Goal: Task Accomplishment & Management: Complete application form

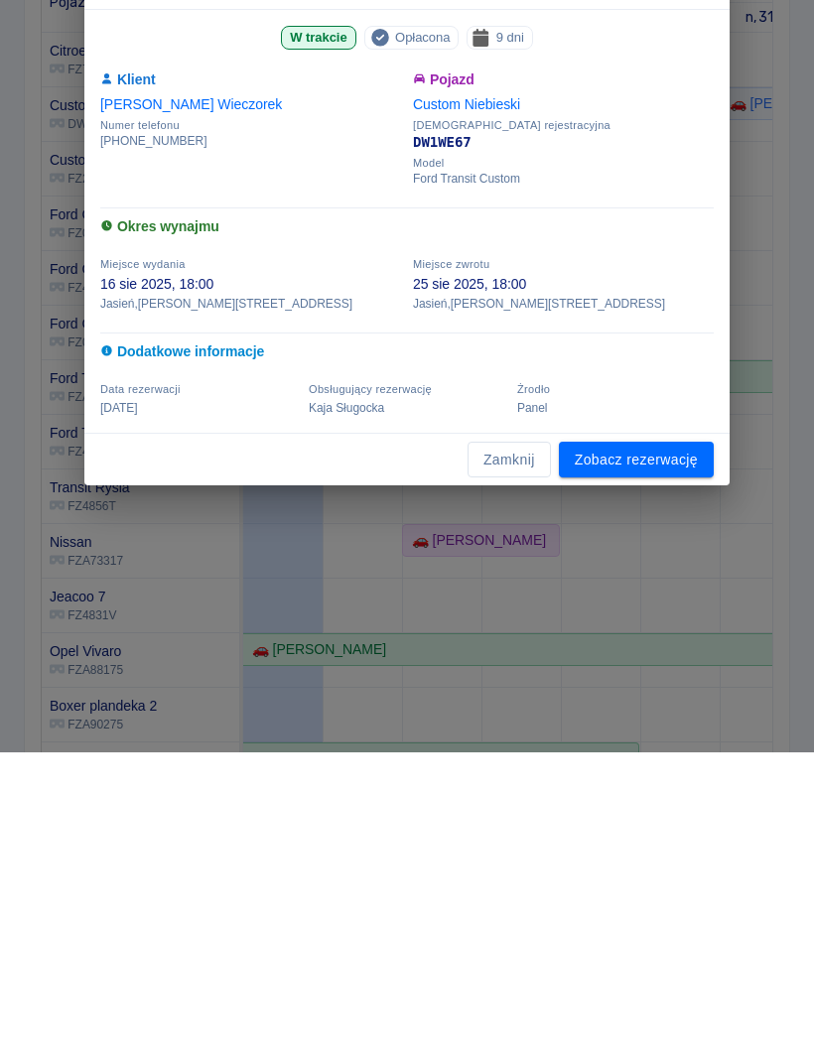
click at [657, 767] on link "Zobacz rezerwację" at bounding box center [636, 770] width 155 height 37
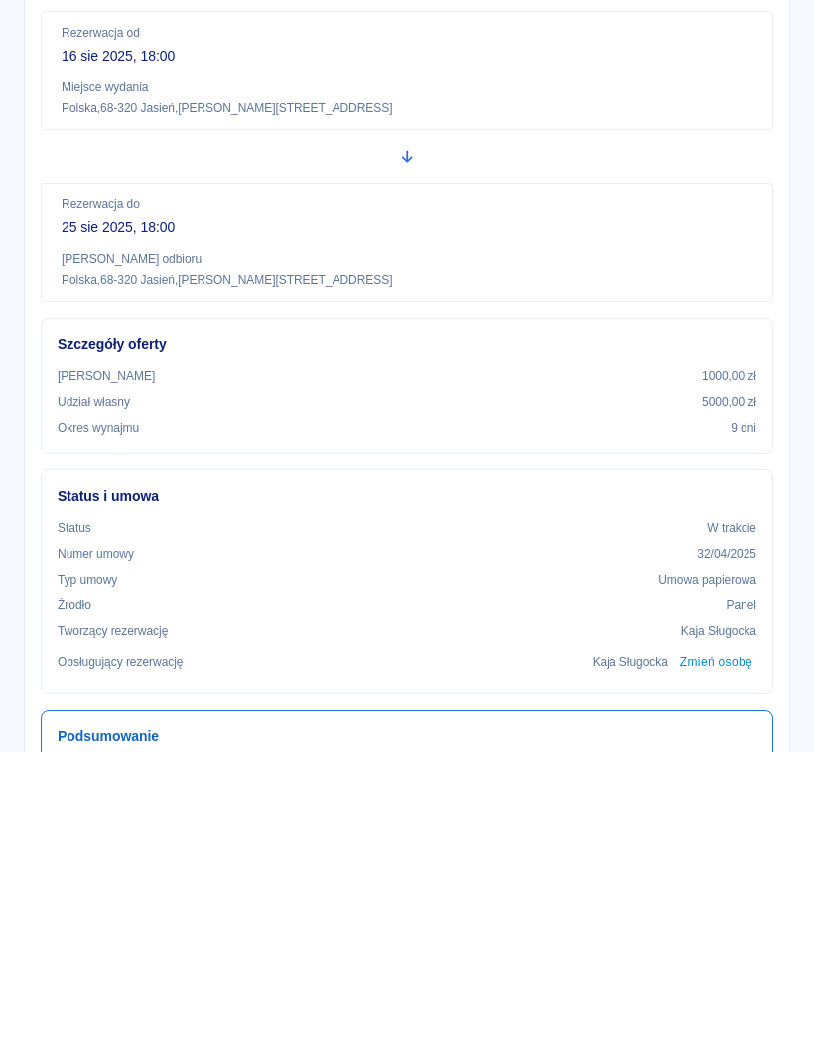
click at [683, 145] on button "Odbierz pojazd" at bounding box center [685, 138] width 132 height 37
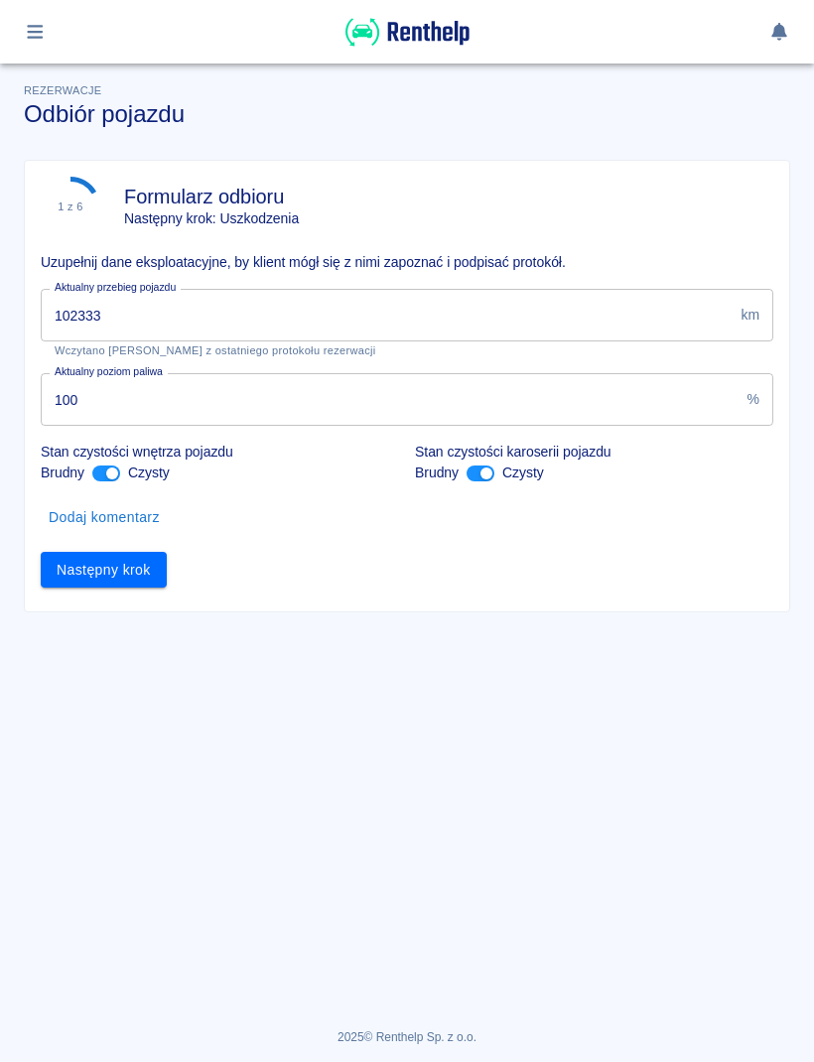
click at [560, 301] on input "102333" at bounding box center [387, 315] width 692 height 53
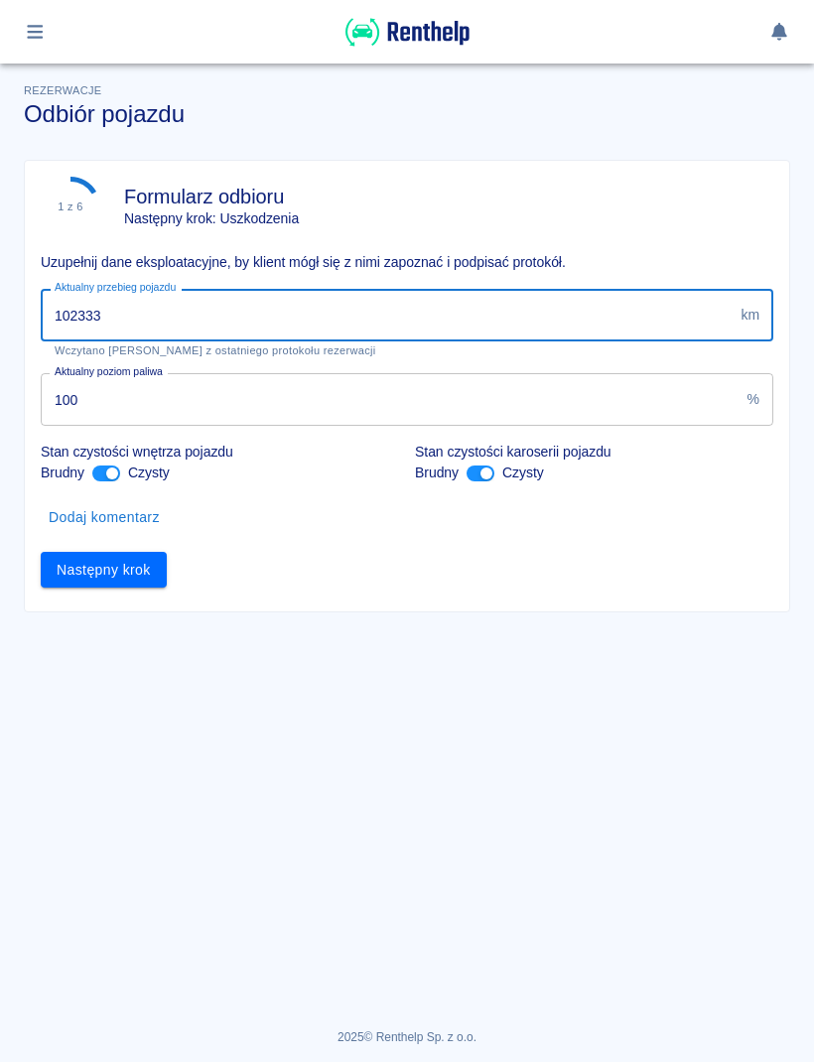
click at [603, 280] on div "Aktualny przebieg pojazdu 102333 km Aktualny przebieg pojazdu Wczytano stan lic…" at bounding box center [399, 315] width 749 height 84
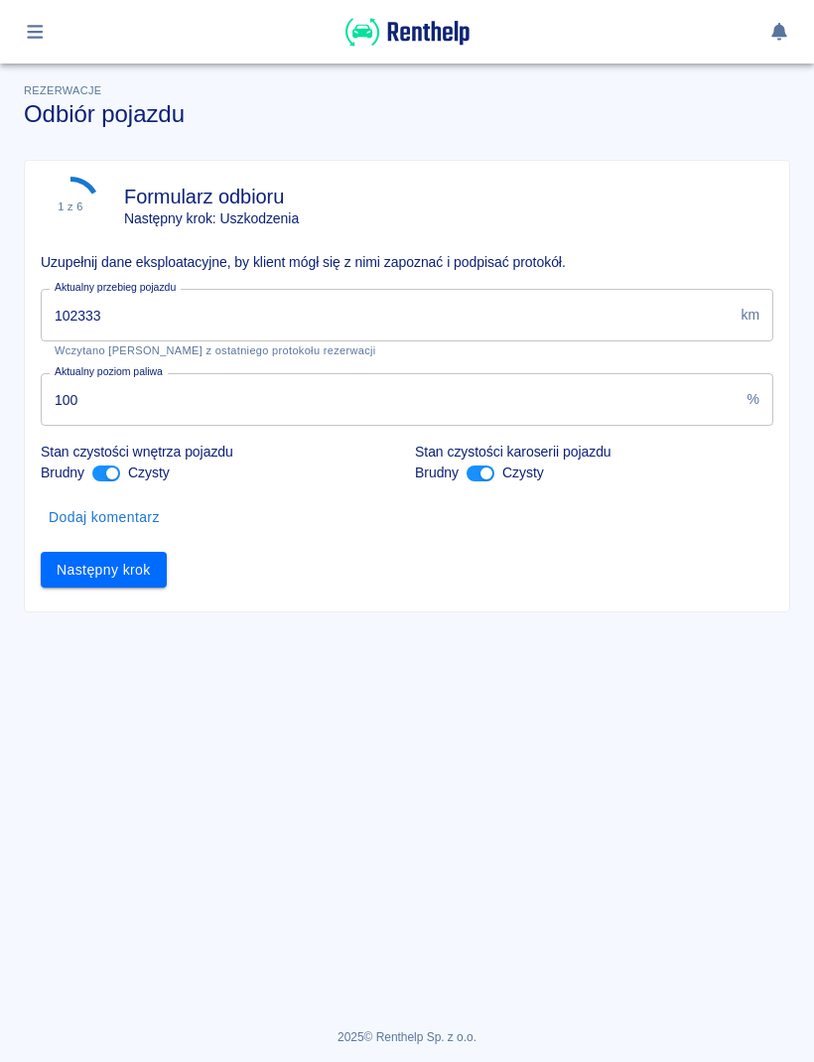
click at [597, 298] on input "102333" at bounding box center [387, 315] width 692 height 53
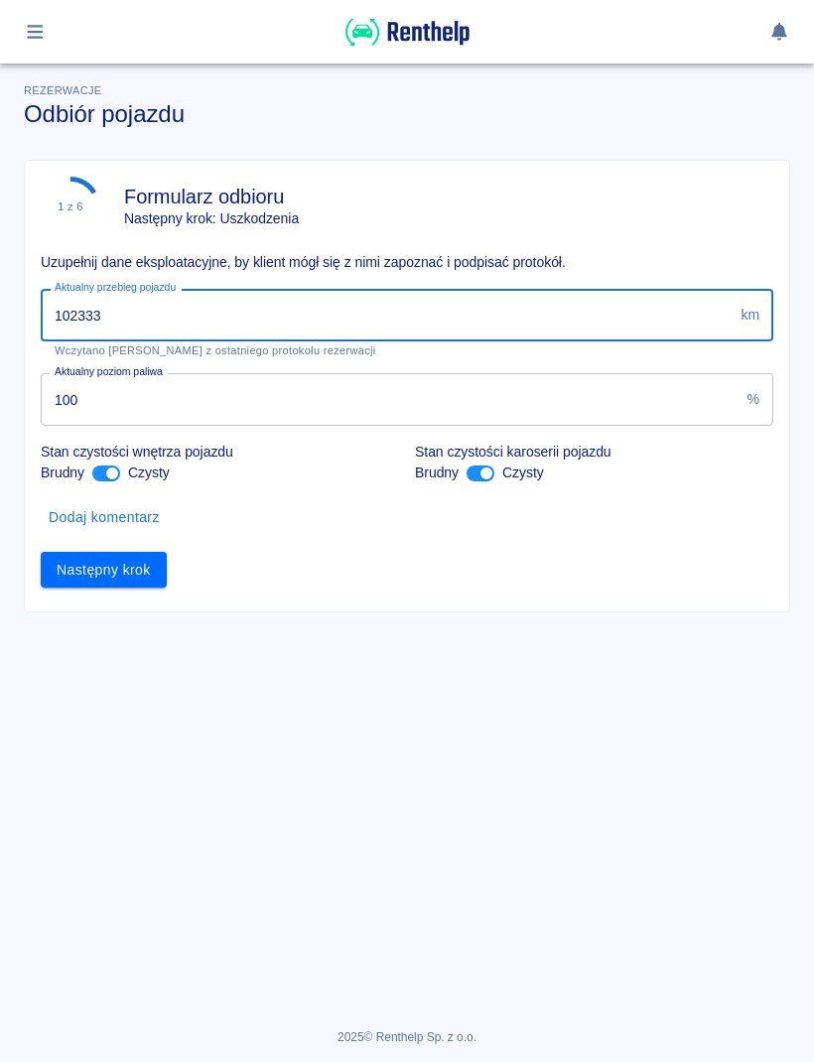
click at [459, 314] on input "102333" at bounding box center [387, 315] width 692 height 53
type input "104921"
click at [150, 565] on button "Następny krok" at bounding box center [104, 570] width 126 height 37
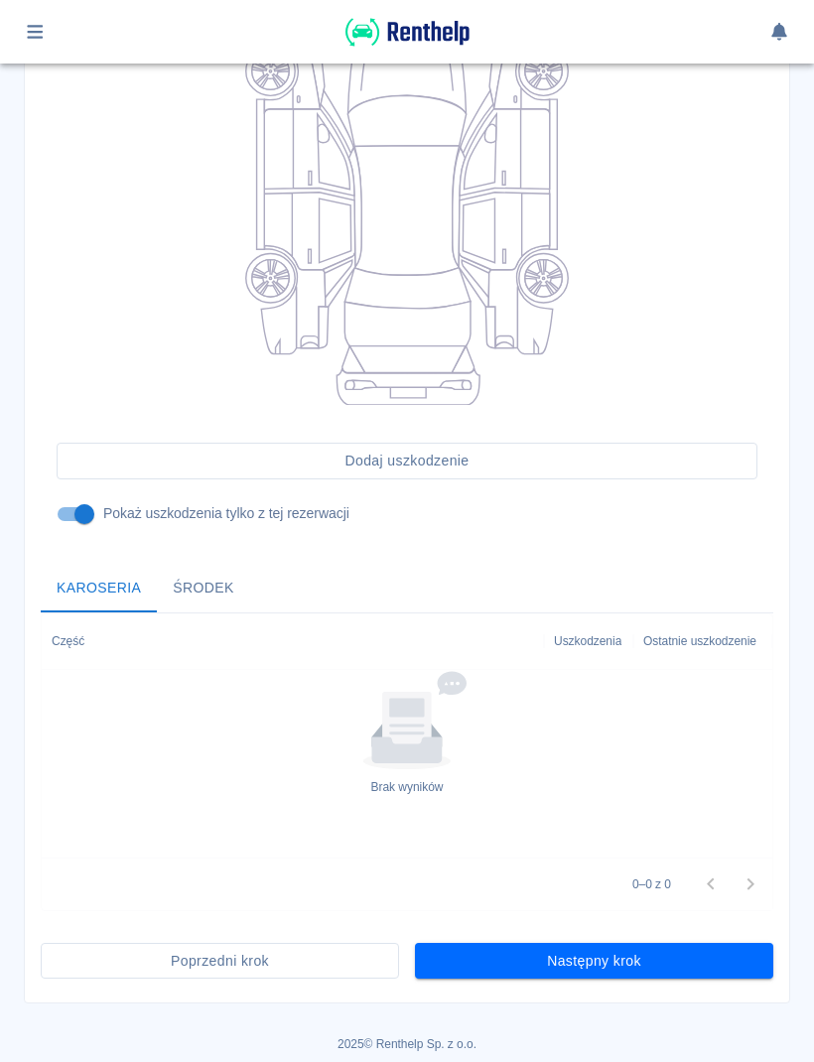
scroll to position [316, 0]
click at [693, 954] on button "Następny krok" at bounding box center [594, 961] width 358 height 37
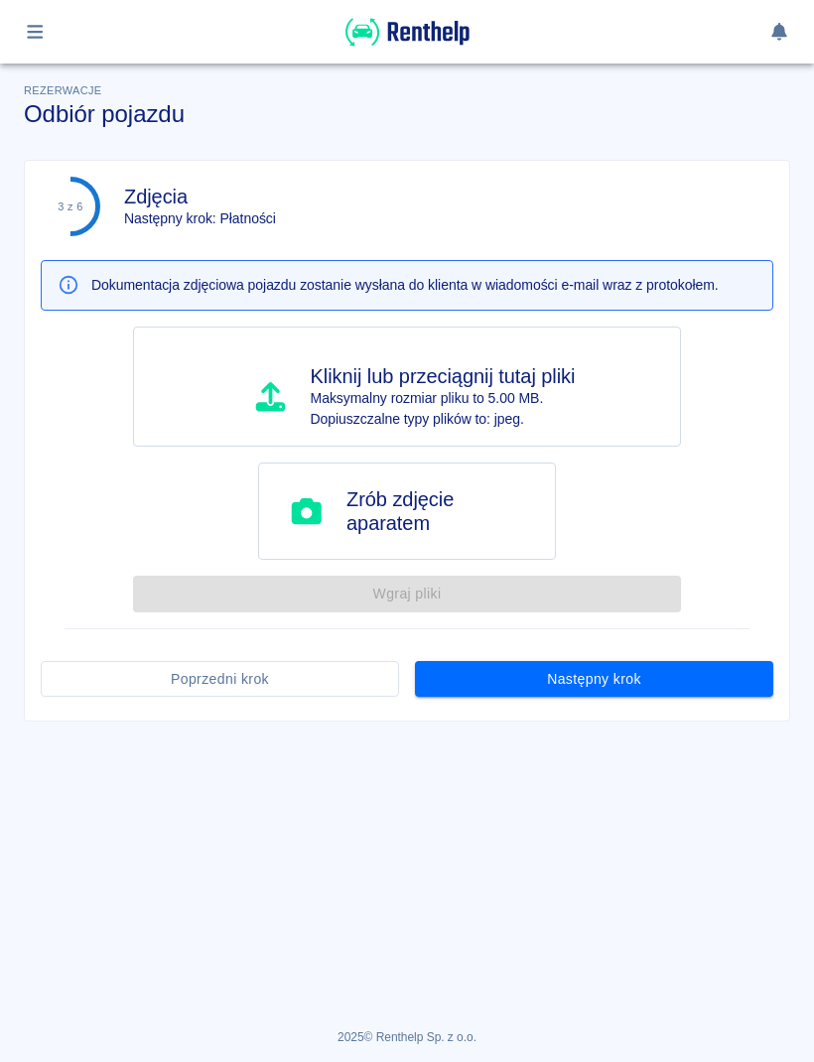
click at [699, 662] on button "Następny krok" at bounding box center [594, 679] width 358 height 37
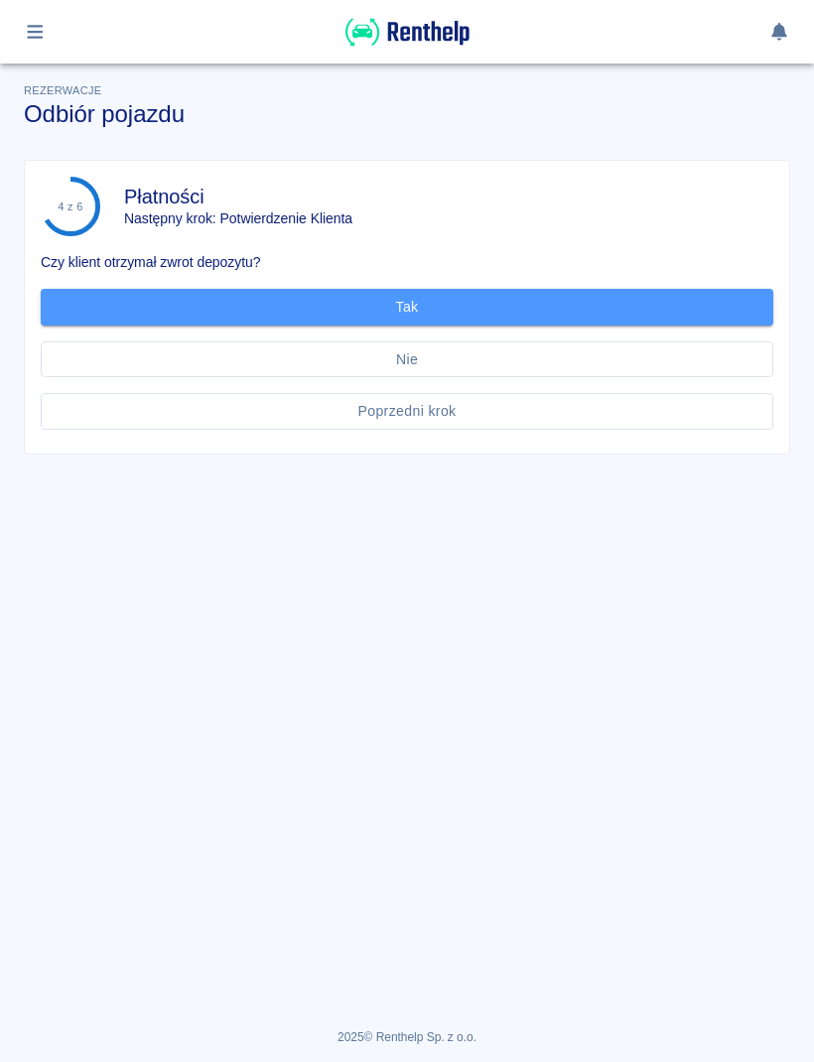
click at [661, 299] on button "Tak" at bounding box center [407, 307] width 733 height 37
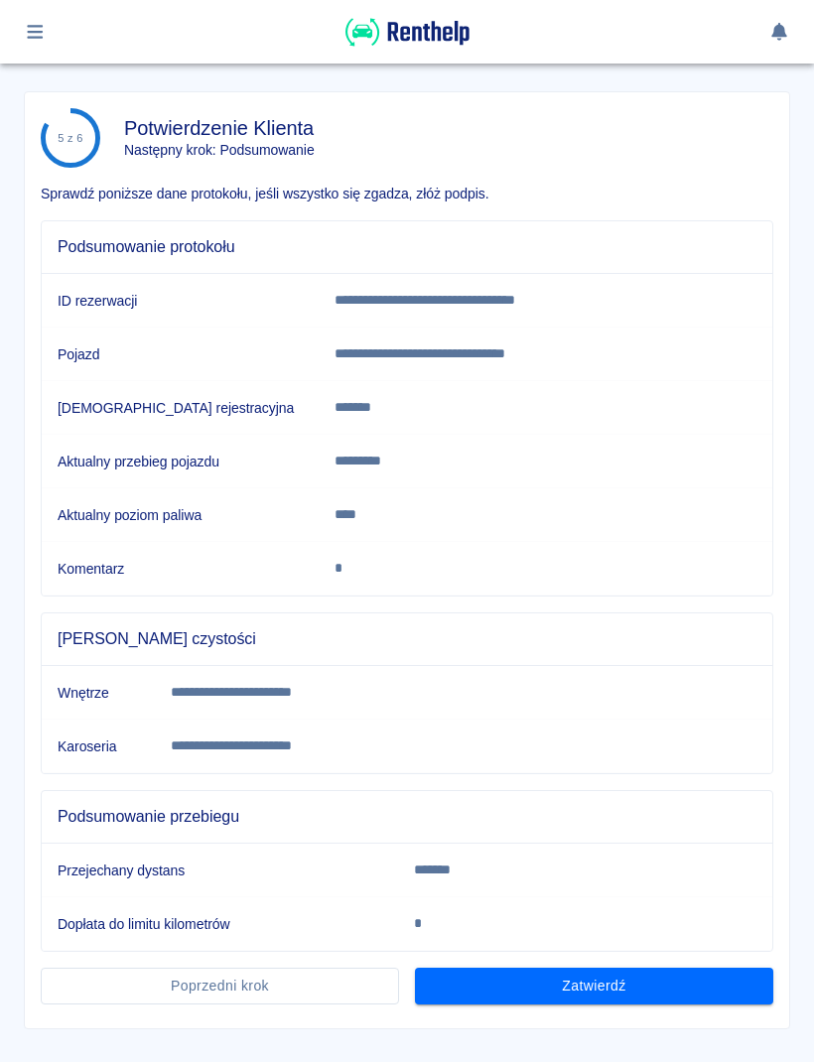
scroll to position [82, 0]
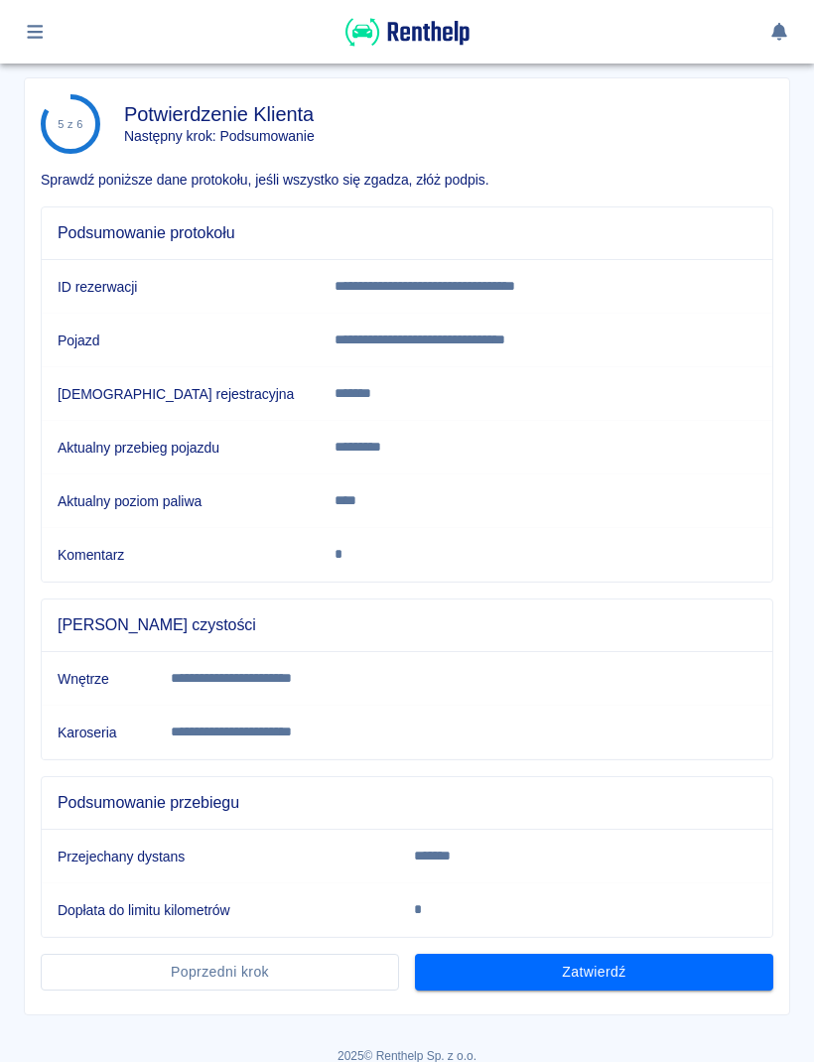
click at [719, 973] on button "Zatwierdź" at bounding box center [594, 972] width 358 height 37
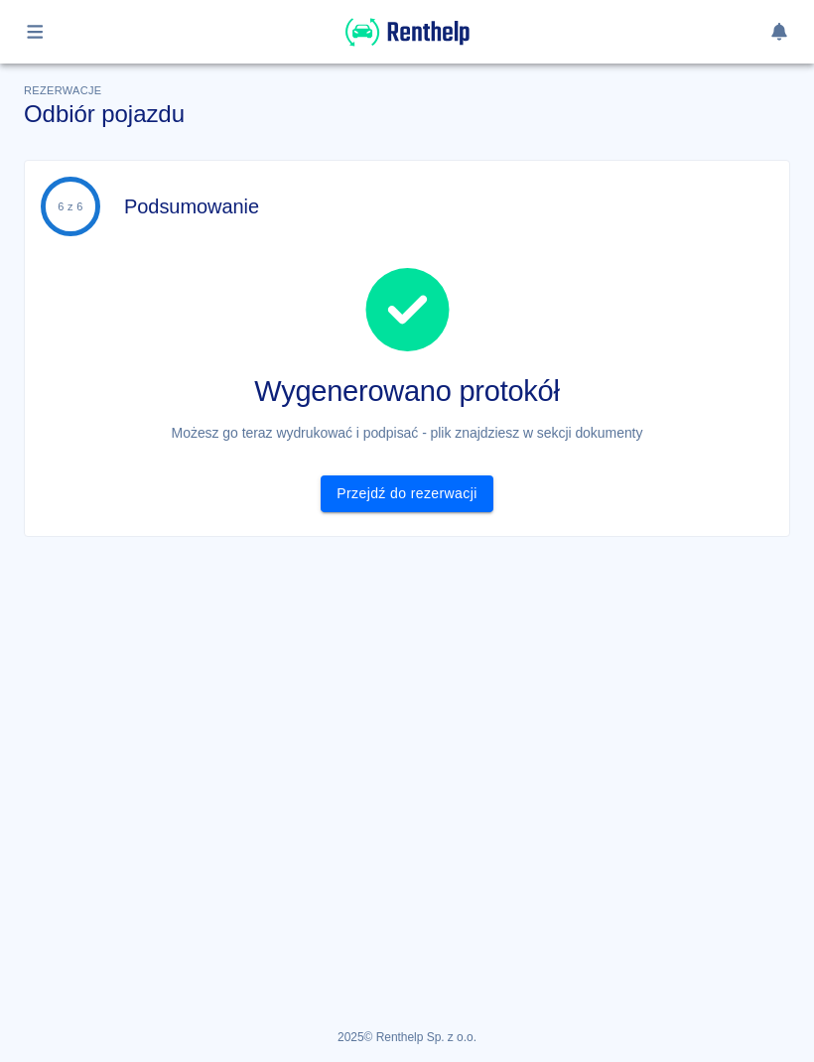
scroll to position [0, 0]
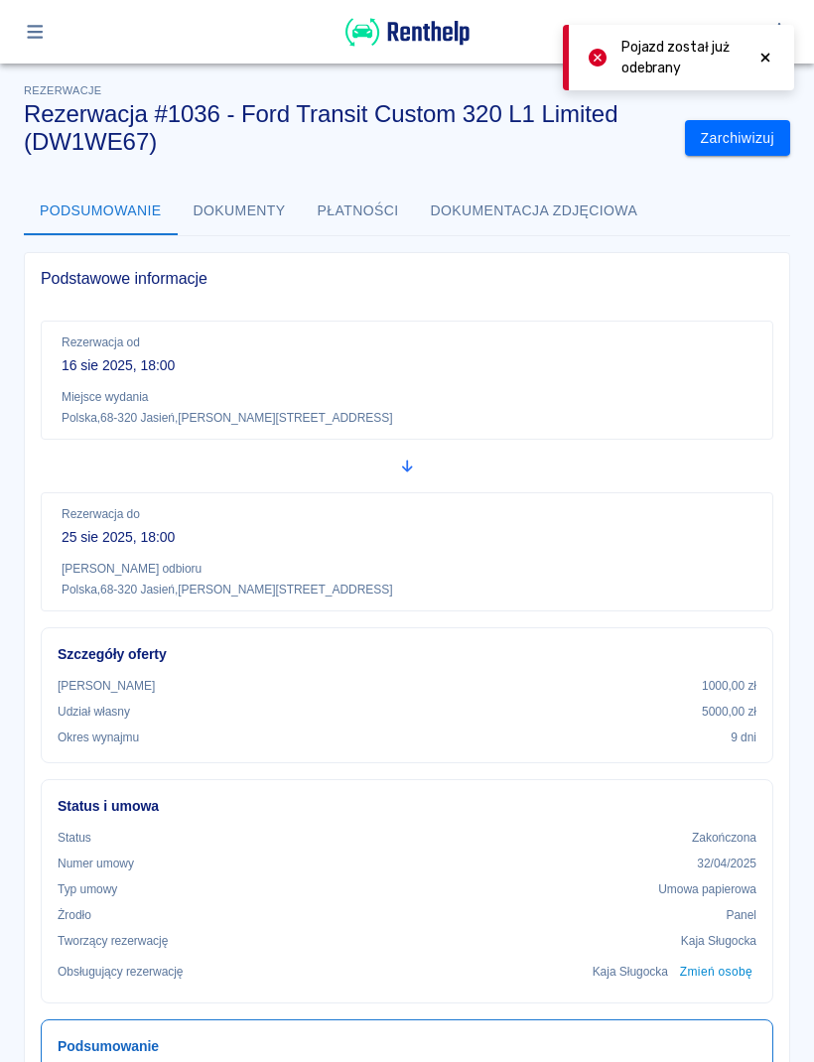
click at [761, 70] on div at bounding box center [766, 58] width 18 height 42
click at [28, 42] on button "button" at bounding box center [35, 32] width 39 height 34
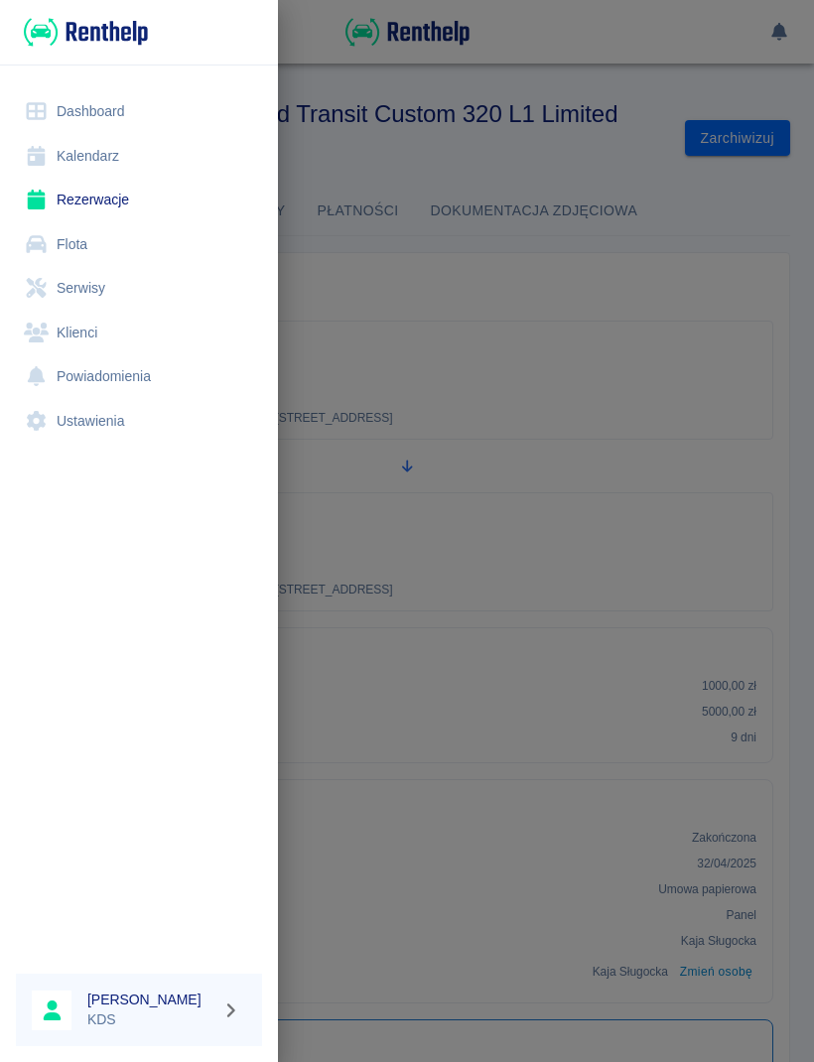
click at [111, 146] on link "Kalendarz" at bounding box center [139, 156] width 246 height 45
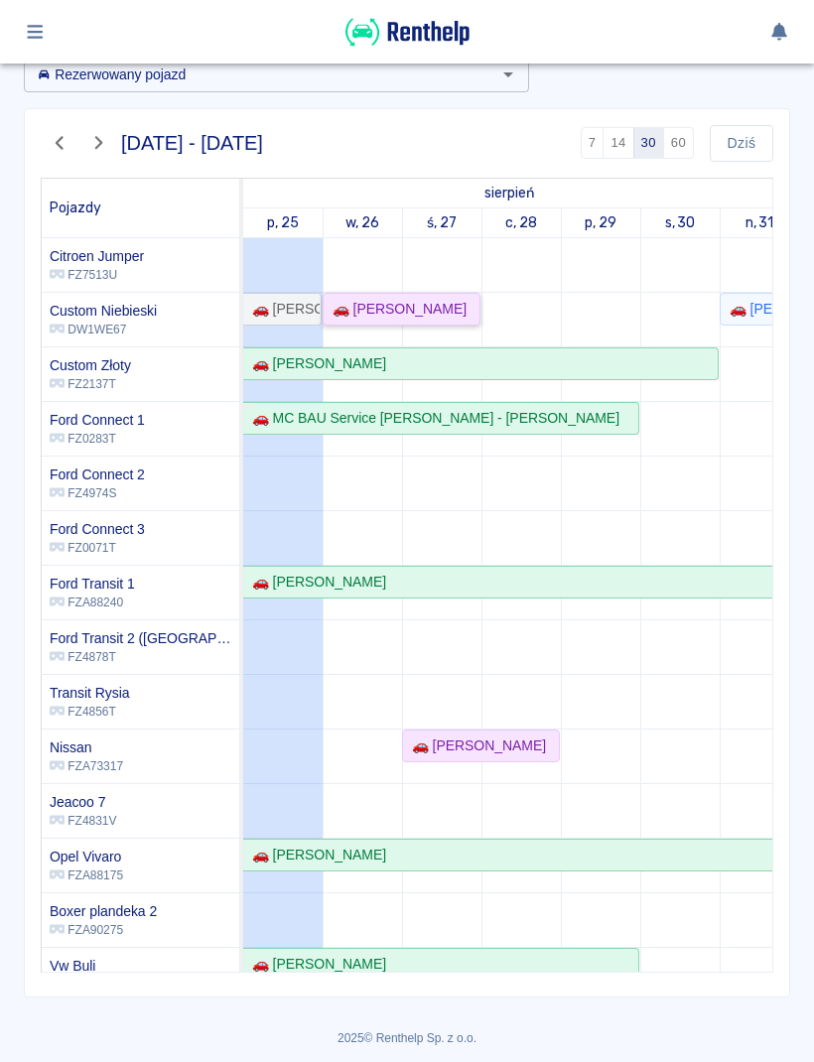
click at [437, 312] on div "🚗 [PERSON_NAME]" at bounding box center [402, 309] width 154 height 21
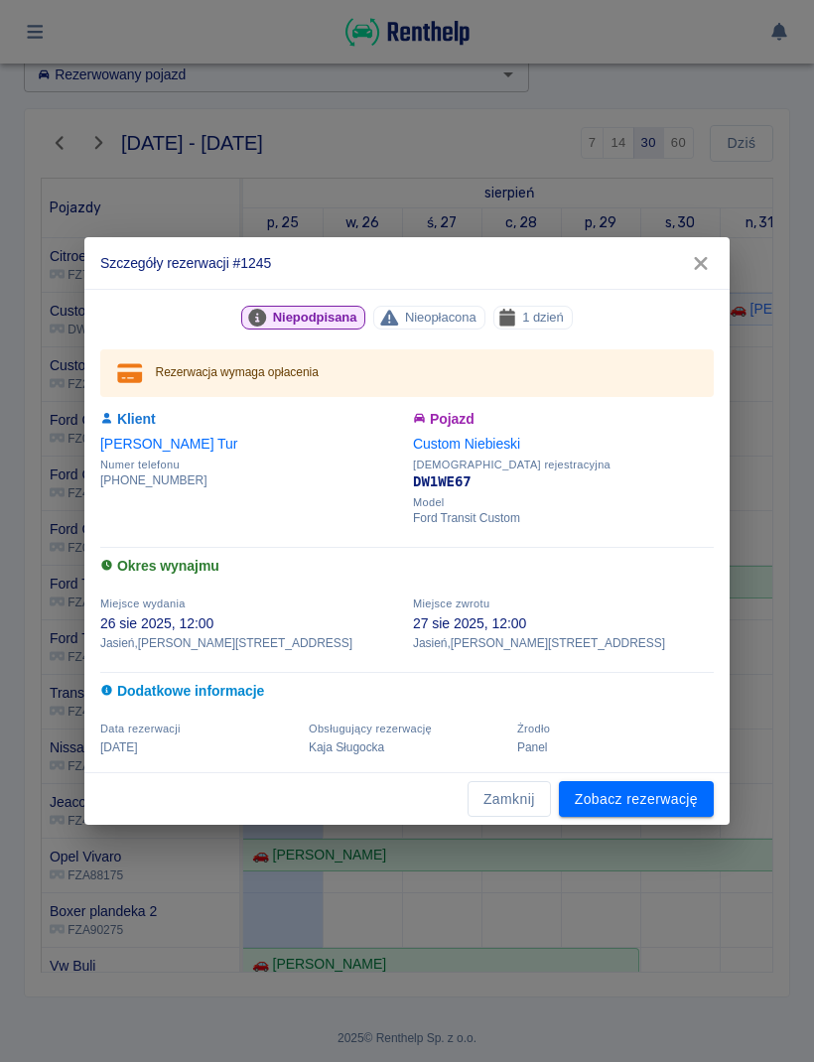
click at [526, 805] on button "Zamknij" at bounding box center [509, 799] width 83 height 37
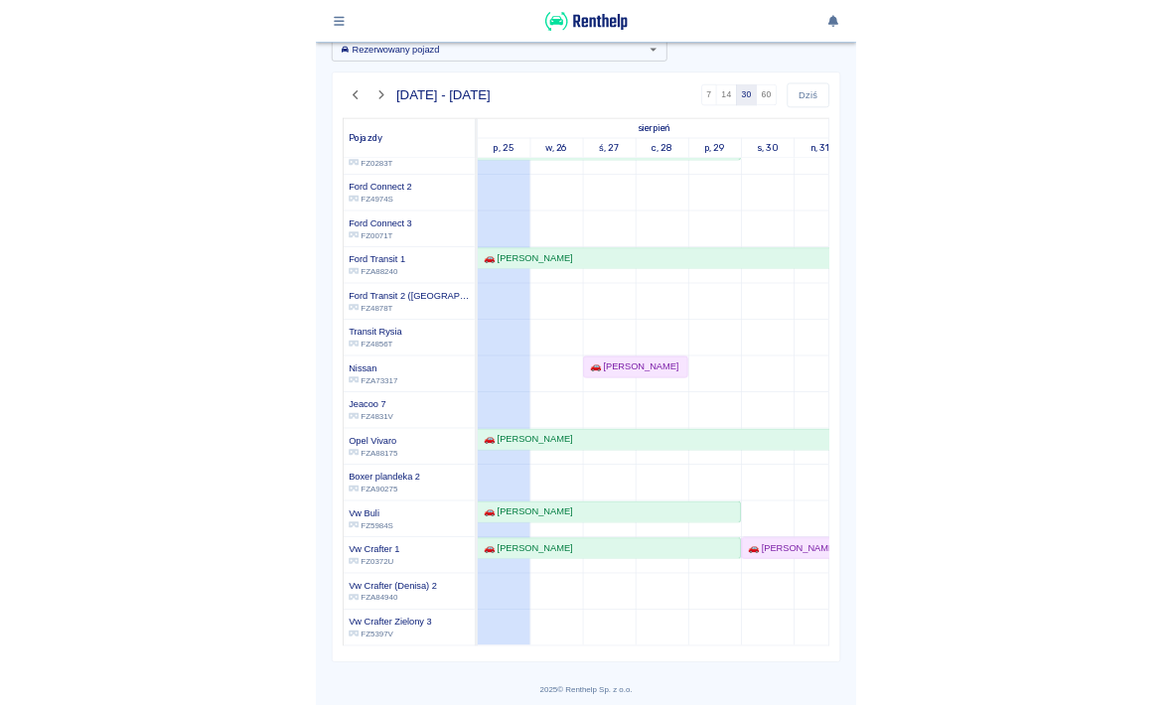
scroll to position [194, 0]
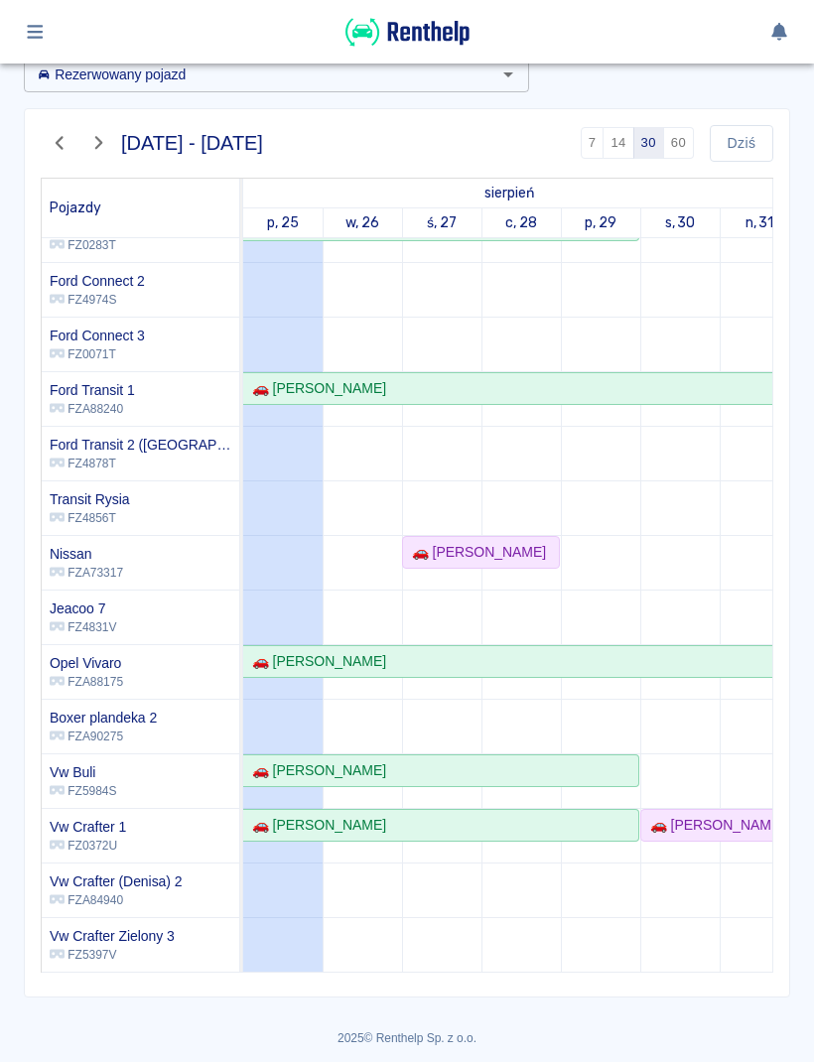
click at [67, 145] on icon "button" at bounding box center [60, 143] width 23 height 18
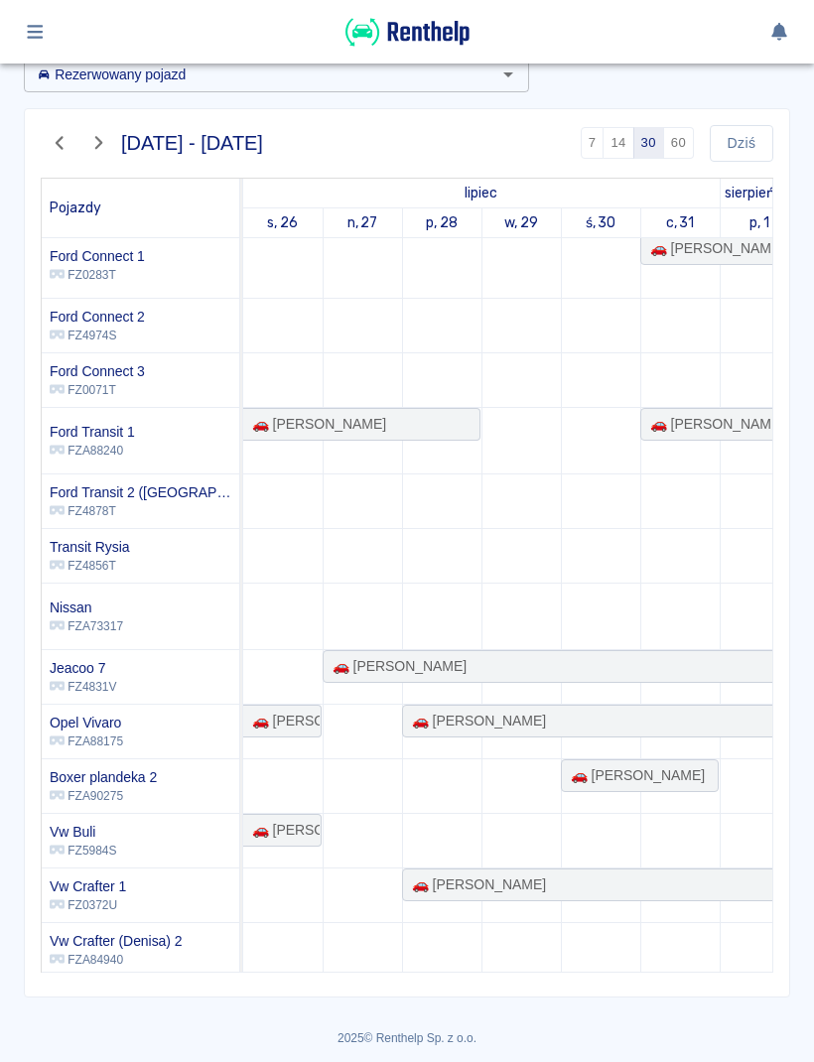
click at [60, 153] on button "button" at bounding box center [60, 143] width 39 height 34
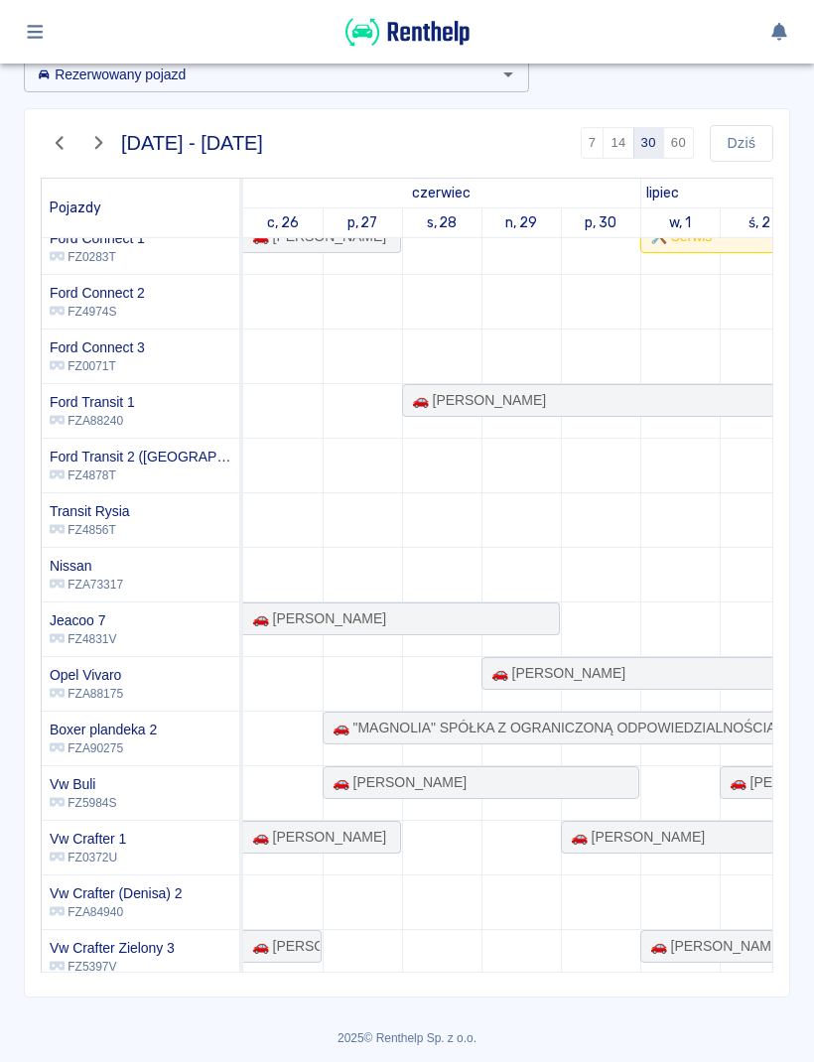
click at [91, 148] on icon "button" at bounding box center [98, 143] width 23 height 18
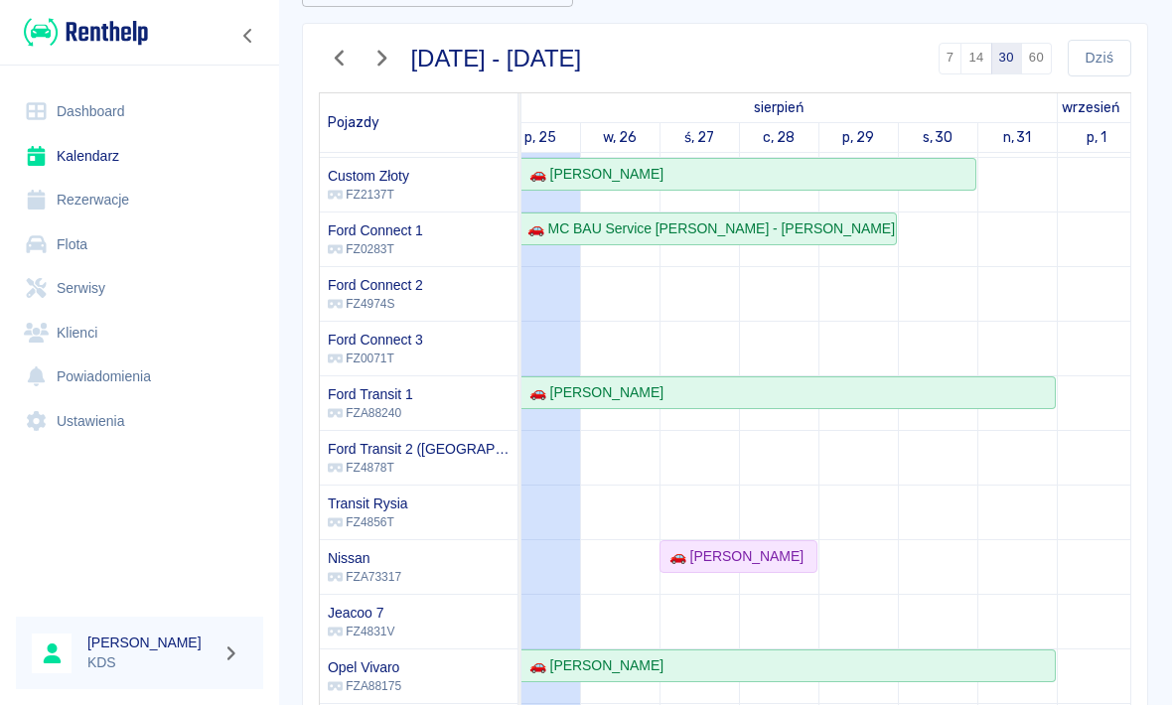
scroll to position [0, 0]
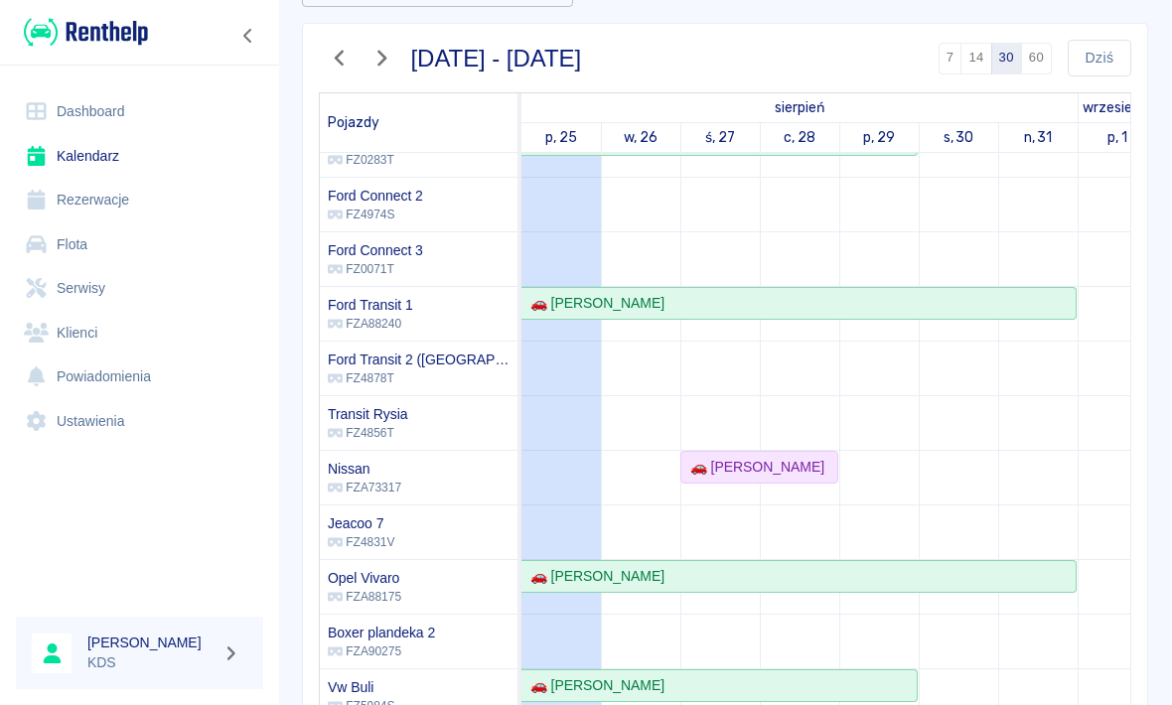
click at [813, 475] on td at bounding box center [878, 422] width 79 height 927
click at [92, 287] on link "Serwisy" at bounding box center [139, 288] width 247 height 45
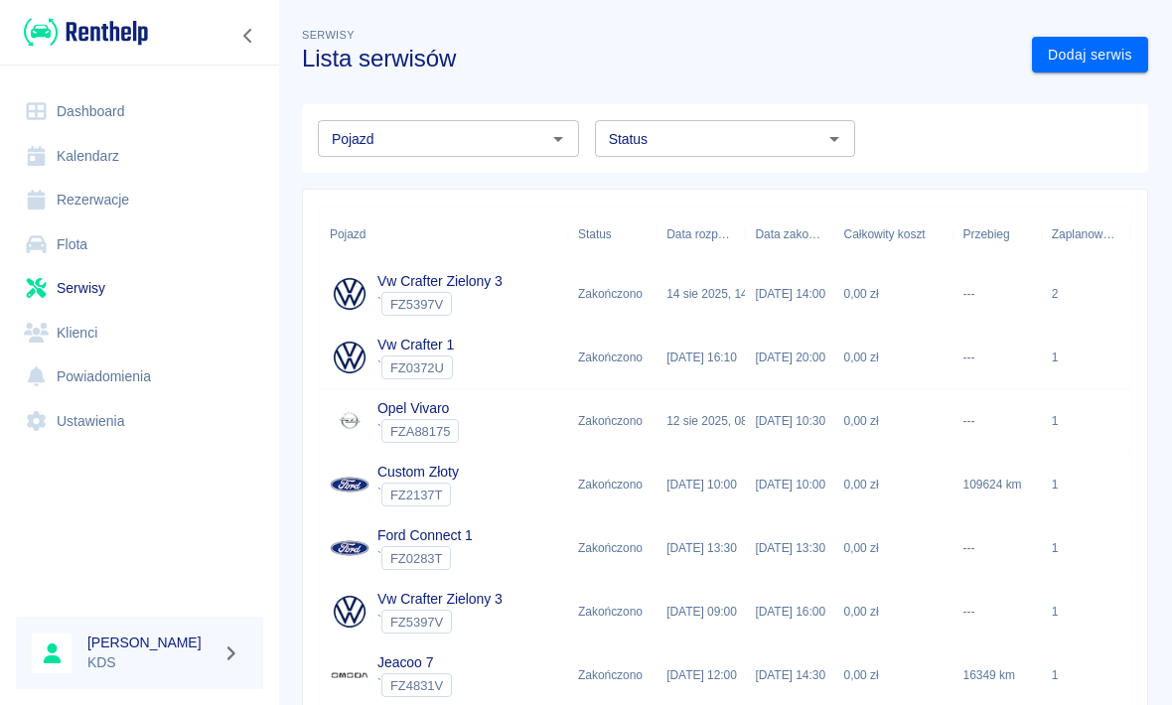
click at [813, 60] on link "Dodaj serwis" at bounding box center [1090, 55] width 116 height 37
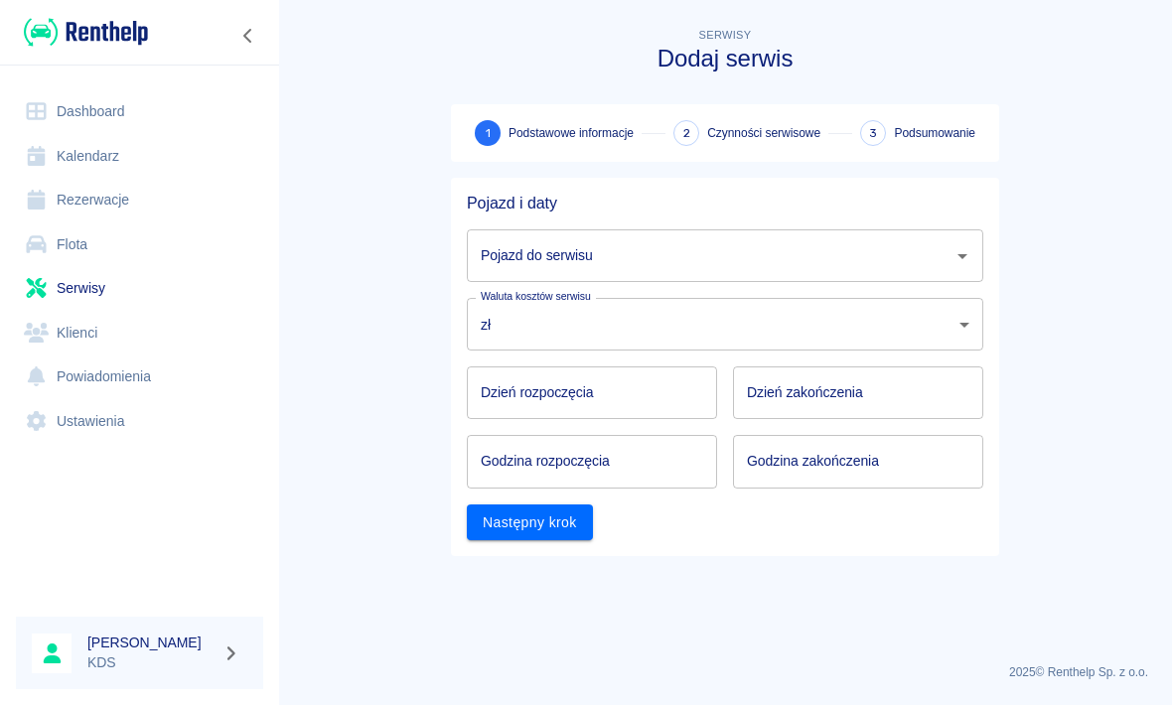
click at [813, 271] on input "Pojazd do serwisu" at bounding box center [710, 255] width 469 height 35
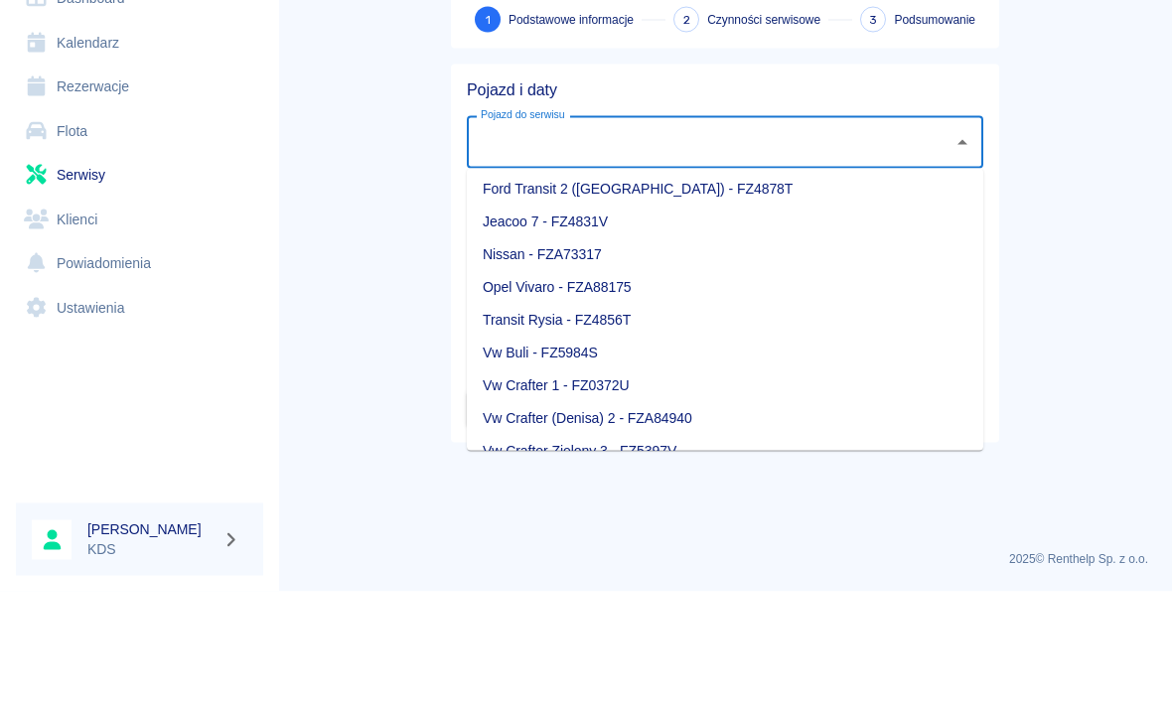
click at [593, 352] on li "Nissan - FZA73317" at bounding box center [725, 368] width 516 height 33
type input "Nissan - FZA73317"
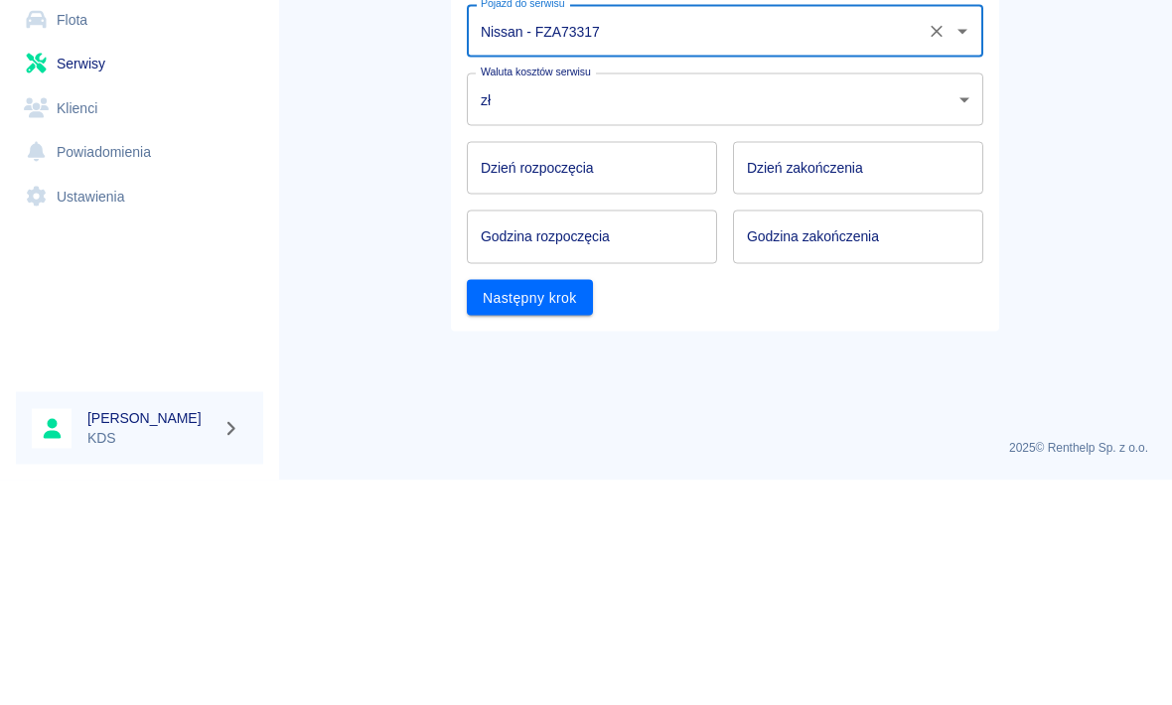
click at [597, 366] on input "Dzień rozpoczęcia" at bounding box center [592, 392] width 250 height 53
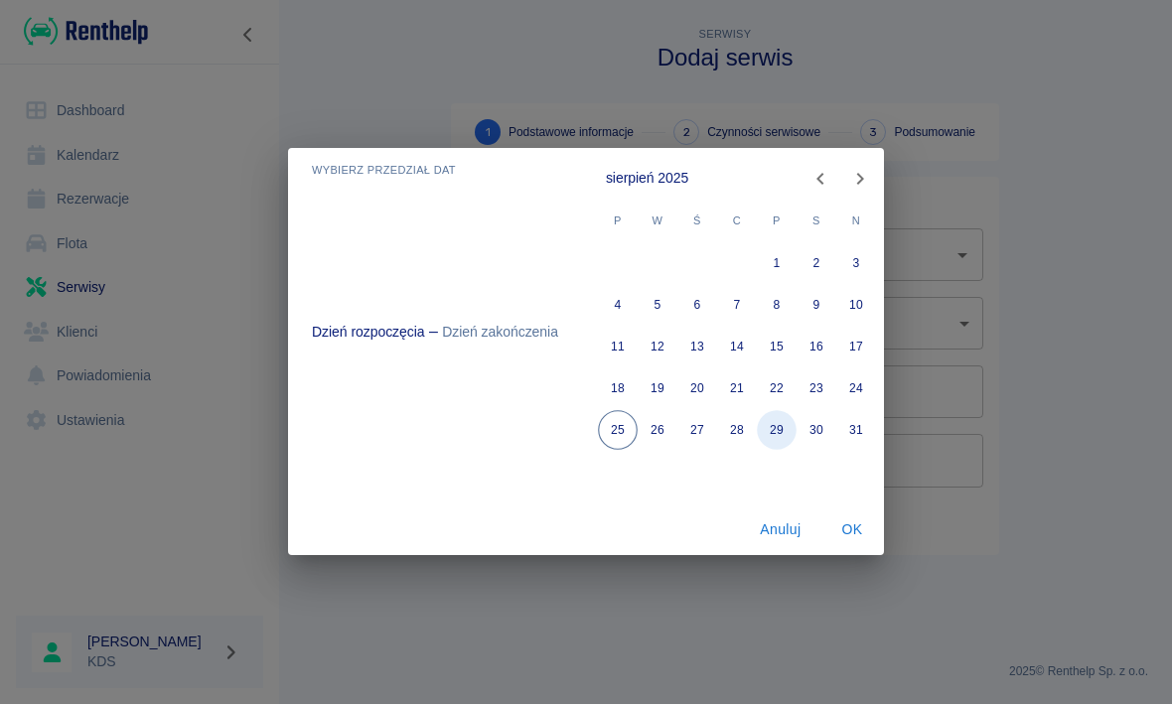
click at [785, 440] on button "29" at bounding box center [777, 431] width 40 height 40
type input "[DATE]"
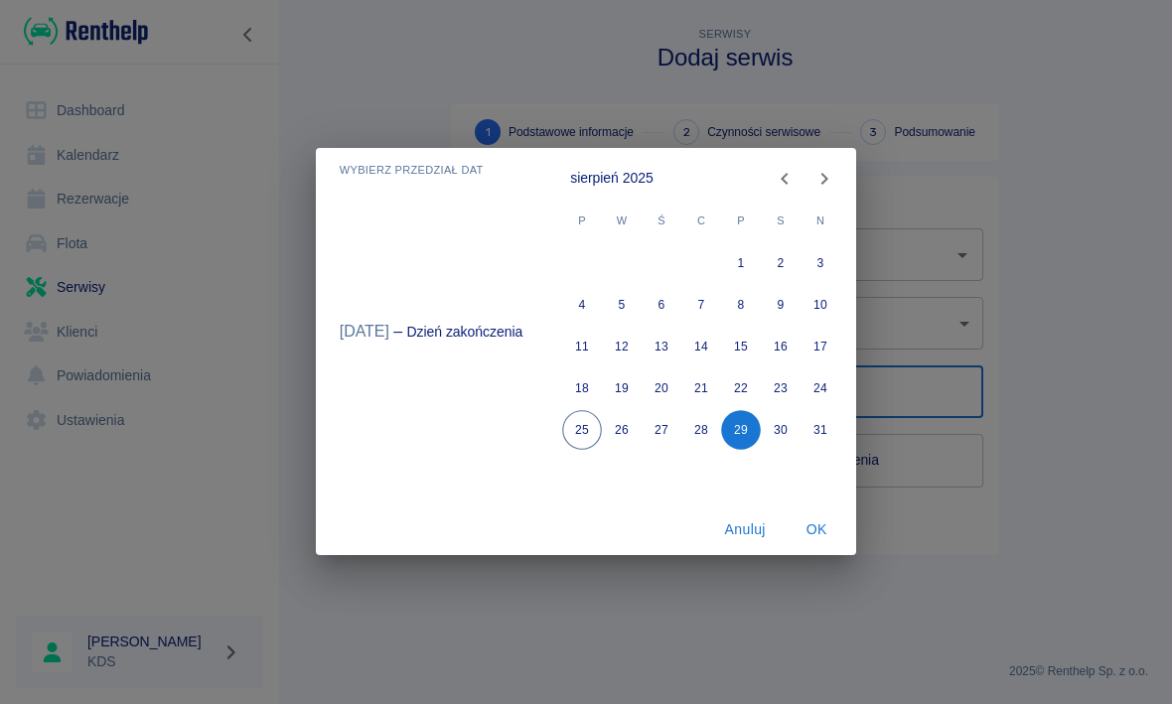
click at [813, 521] on button "OK" at bounding box center [816, 530] width 64 height 37
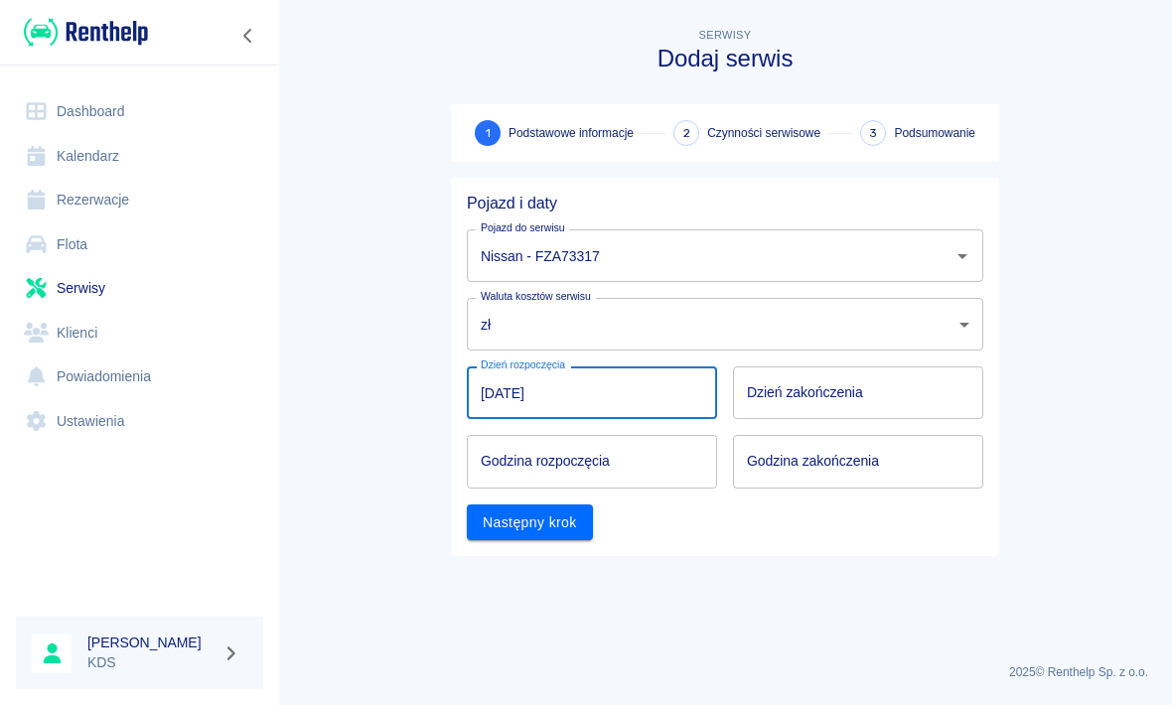
click at [669, 471] on input "Godzina rozpoczęcia" at bounding box center [585, 461] width 236 height 53
type input "hh:mm"
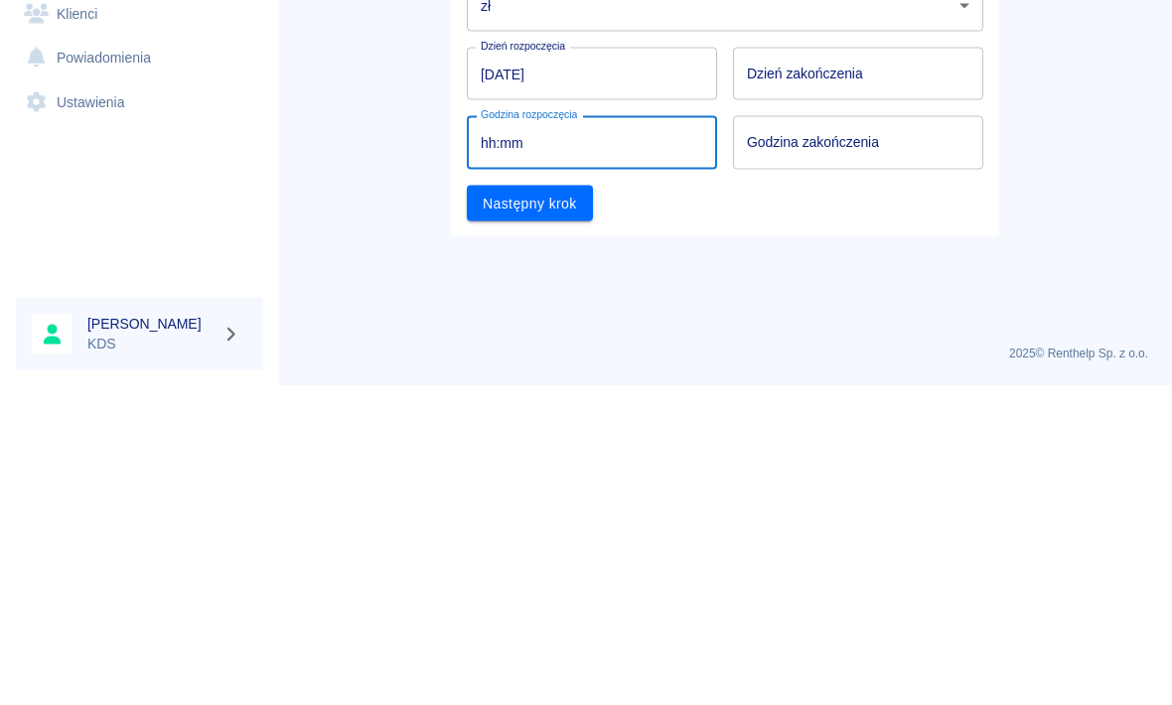
click at [813, 366] on input "Dzień zakończenia" at bounding box center [858, 392] width 250 height 53
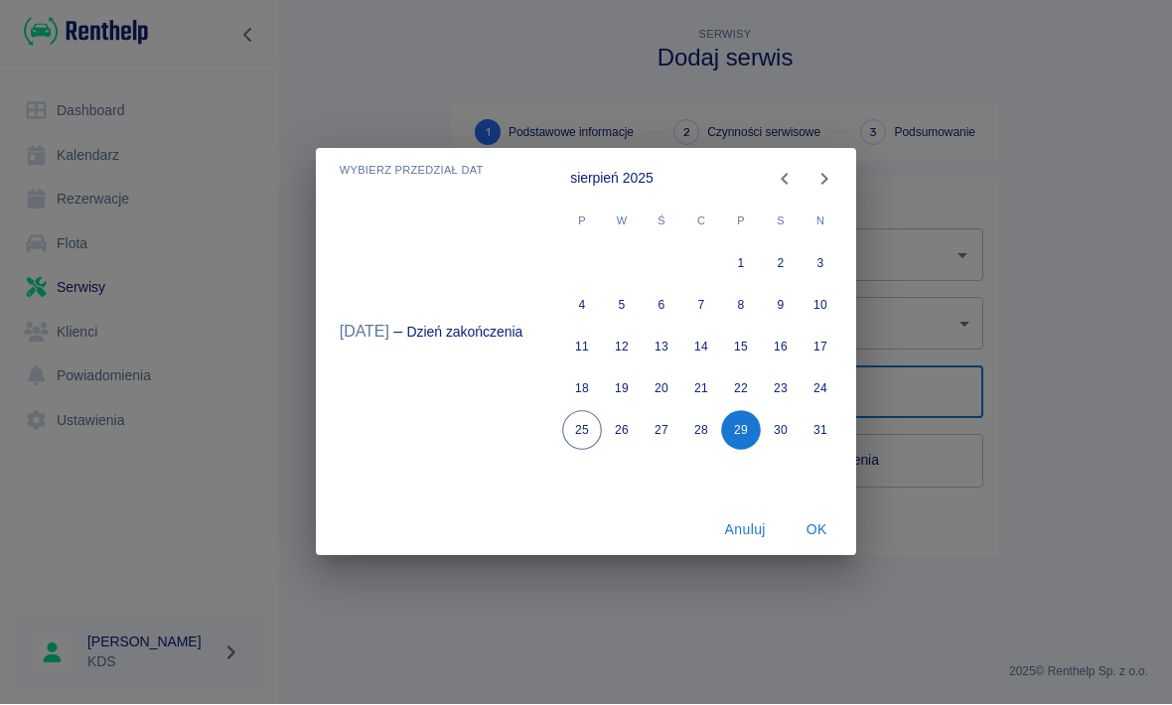
click at [813, 535] on button "OK" at bounding box center [816, 530] width 64 height 37
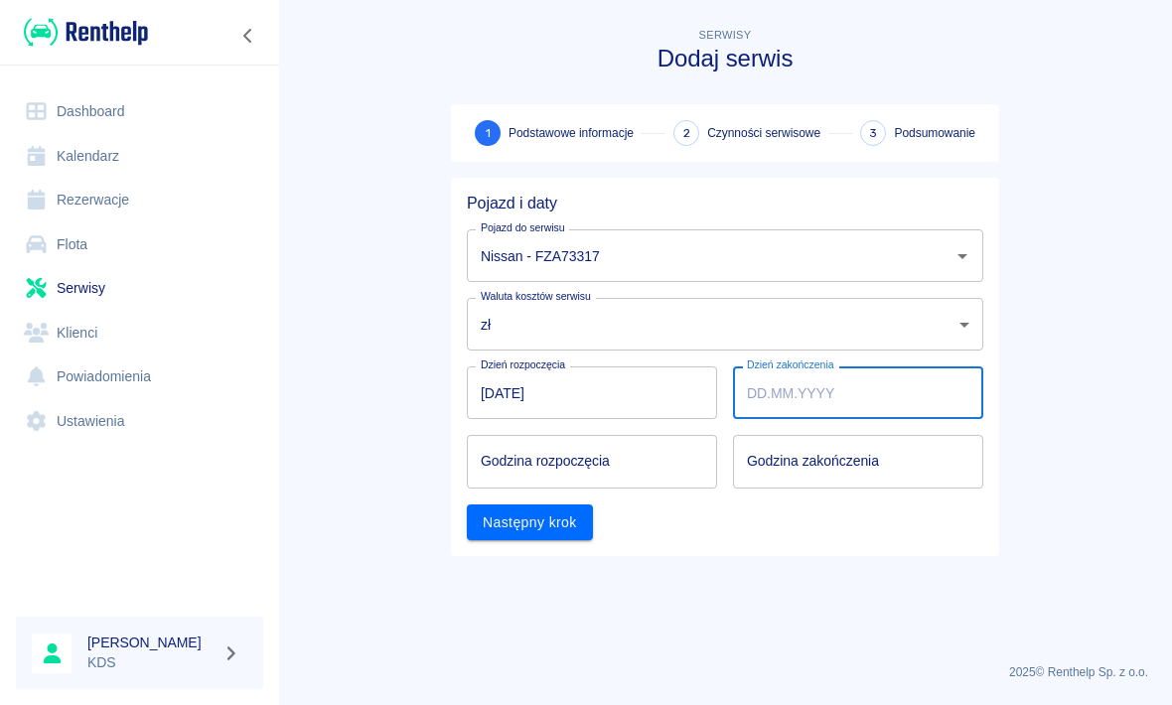
click at [619, 469] on input "Godzina rozpoczęcia" at bounding box center [585, 461] width 236 height 53
type input "hh:mm"
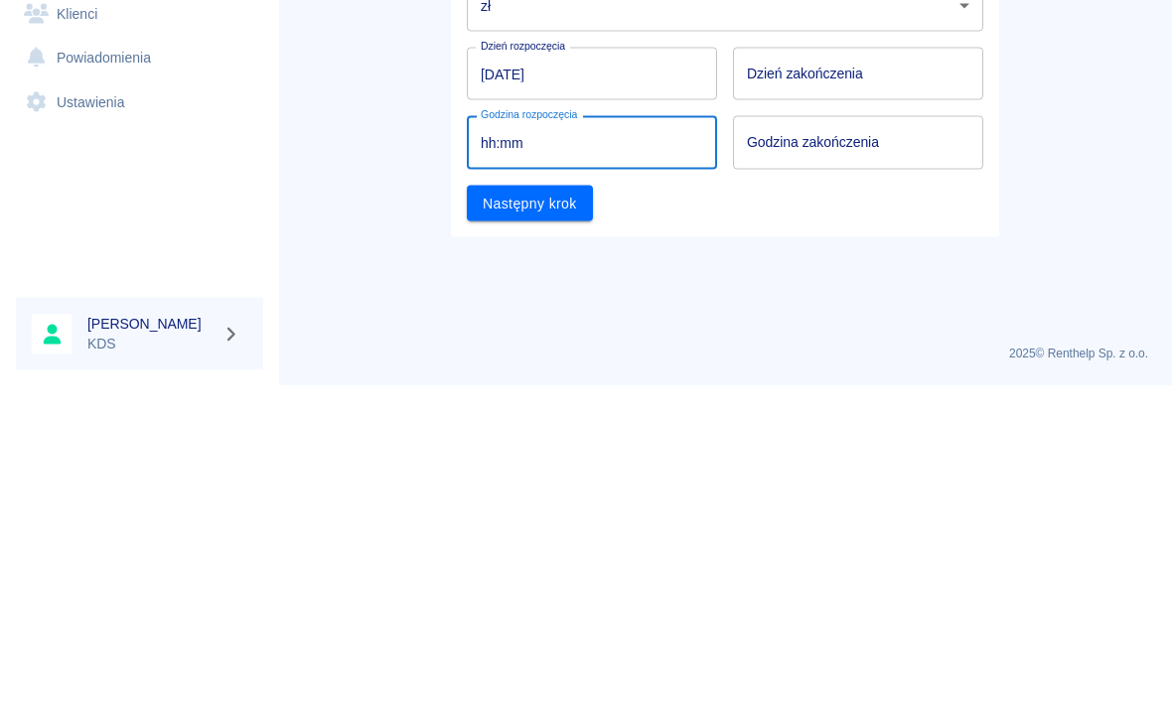
click at [661, 247] on main "Serwisy Dodaj serwis 1 Podstawowe informacje 2 Czynności serwisowe 3 Podsumowan…" at bounding box center [725, 336] width 894 height 624
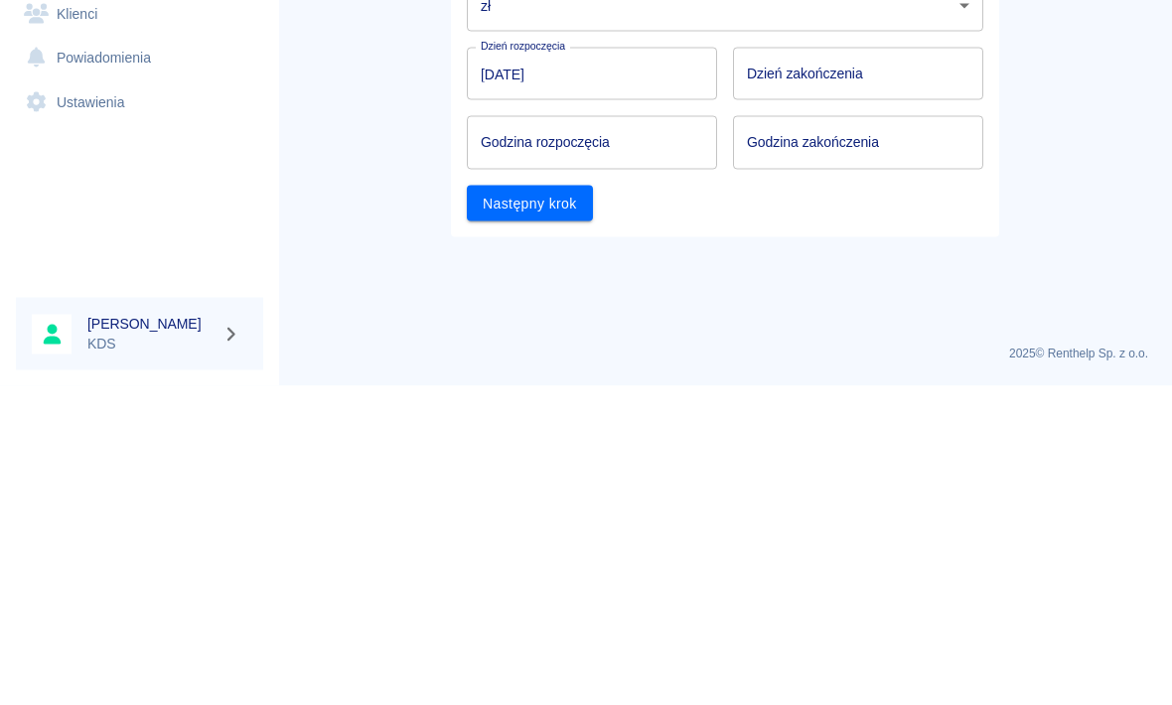
click at [658, 435] on input "Godzina rozpoczęcia" at bounding box center [585, 461] width 236 height 53
type input "hh:mm"
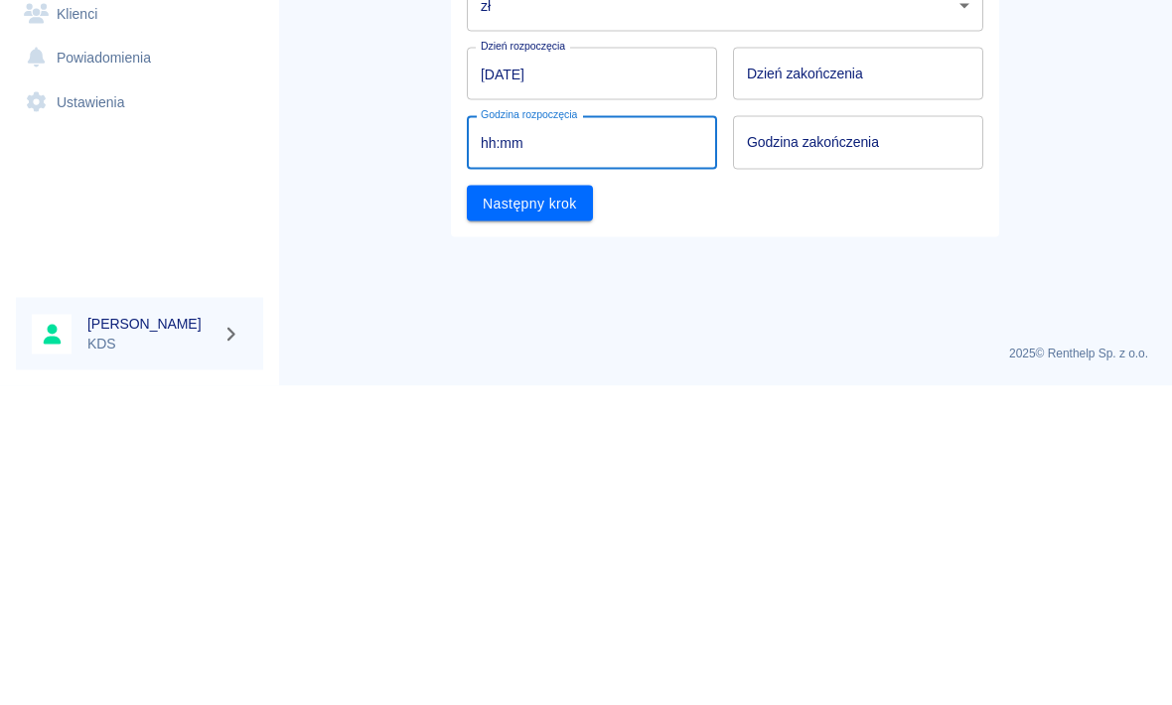
click at [813, 249] on main "Serwisy Dodaj serwis 1 Podstawowe informacje 2 Czynności serwisowe 3 Podsumowan…" at bounding box center [725, 336] width 894 height 624
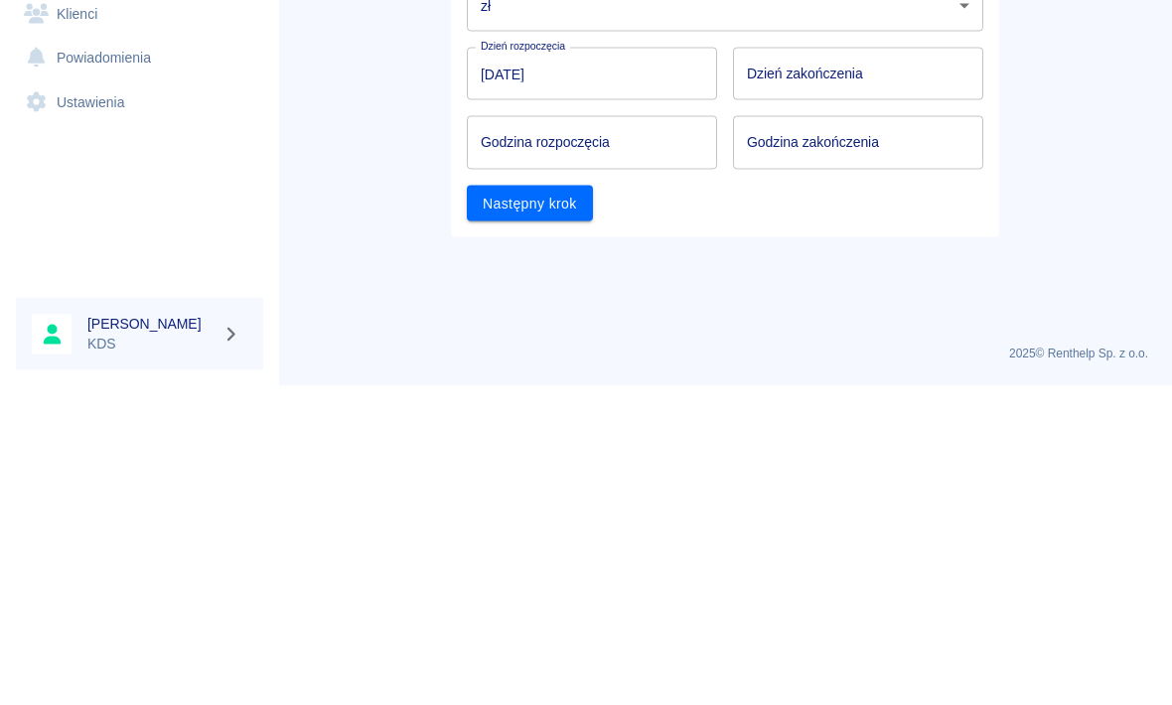
click at [624, 435] on input "Godzina rozpoczęcia" at bounding box center [585, 461] width 236 height 53
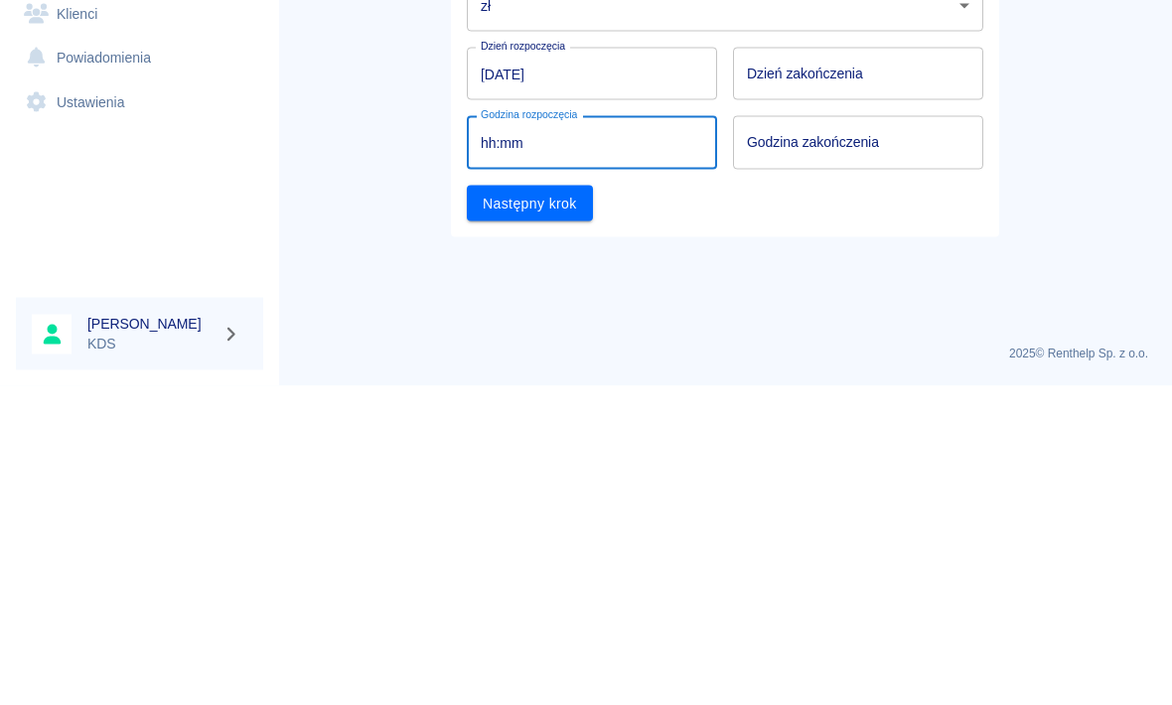
click at [628, 435] on input "hh:mm" at bounding box center [585, 461] width 236 height 53
click at [642, 435] on input "hh:mm" at bounding box center [585, 461] width 236 height 53
type input "10:mm"
click at [813, 435] on input "Godzina zakończenia" at bounding box center [851, 461] width 236 height 53
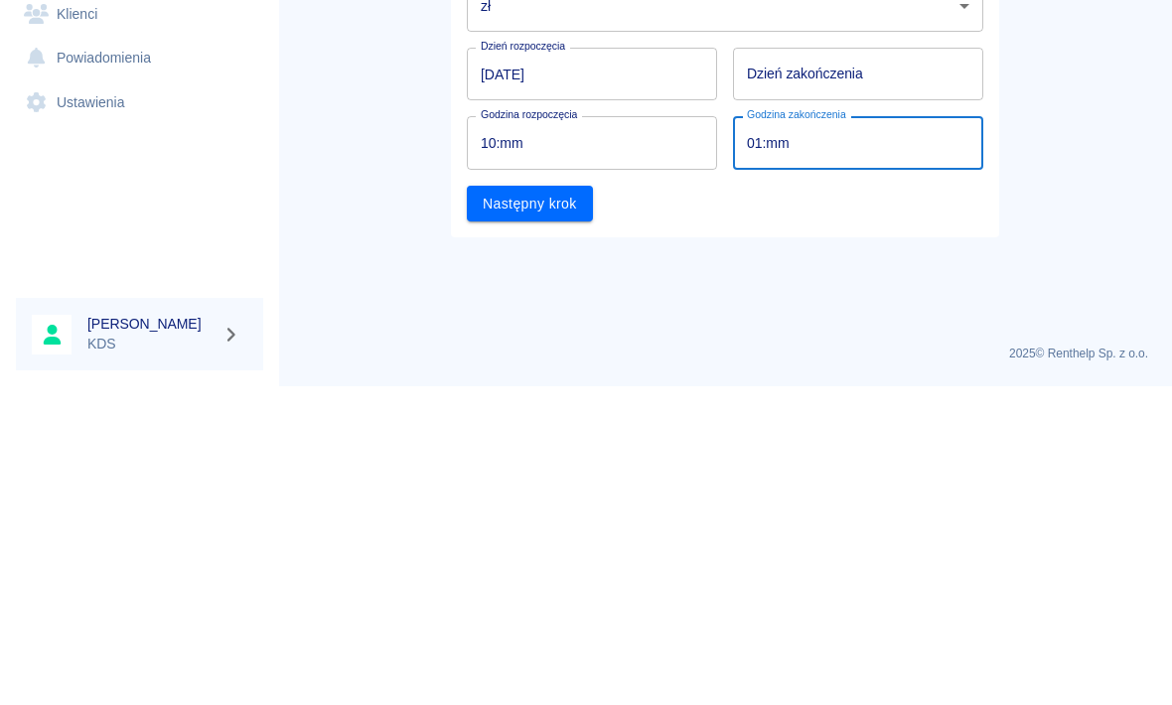
type input "10:mm"
click at [528, 504] on button "Następny krok" at bounding box center [530, 522] width 126 height 37
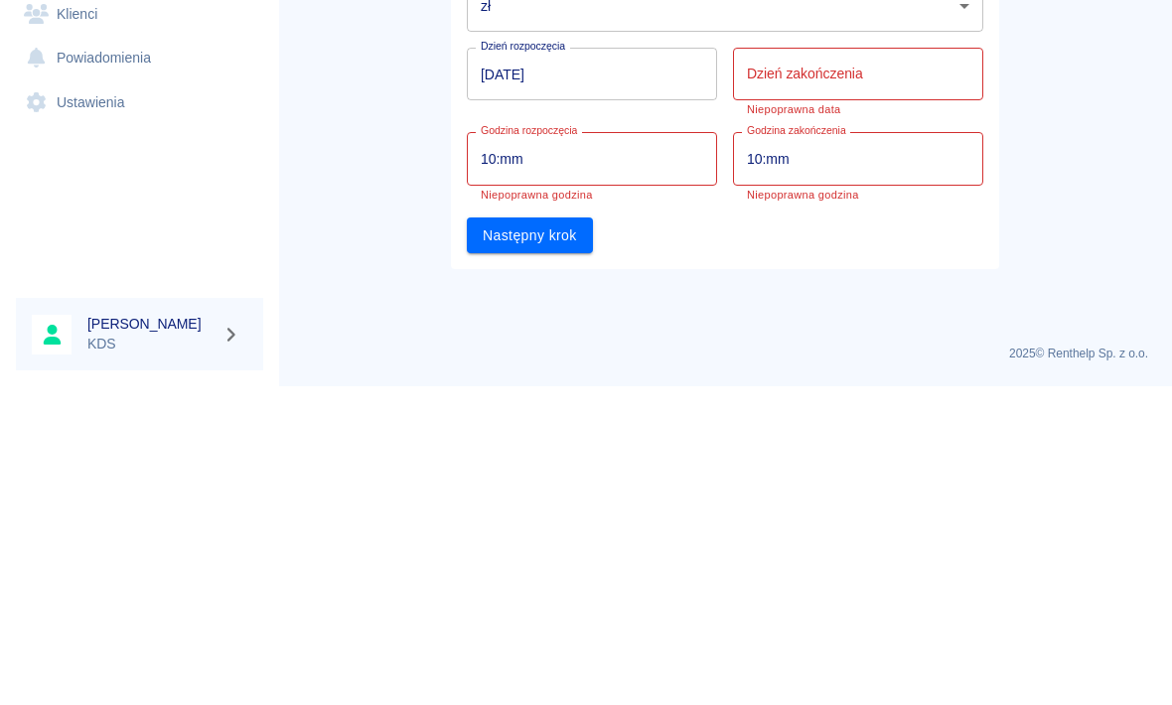
click at [629, 451] on input "10:mm" at bounding box center [585, 477] width 236 height 53
type input "10:00"
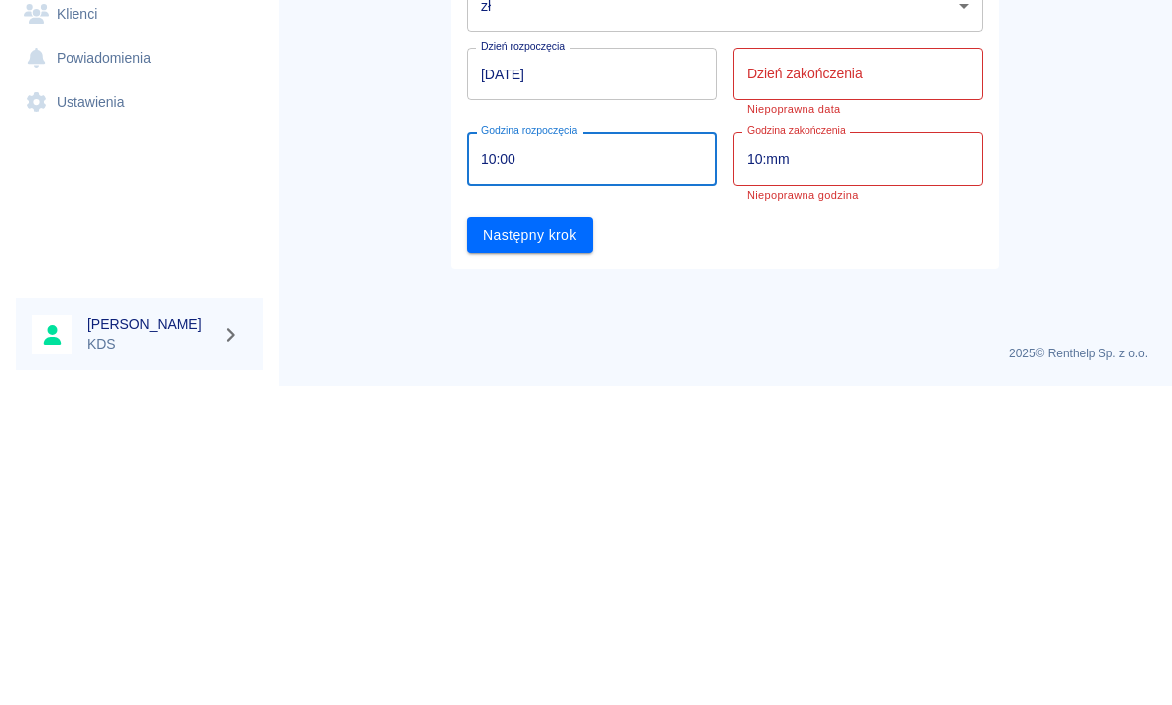
click at [813, 451] on input "10:mm" at bounding box center [851, 477] width 236 height 53
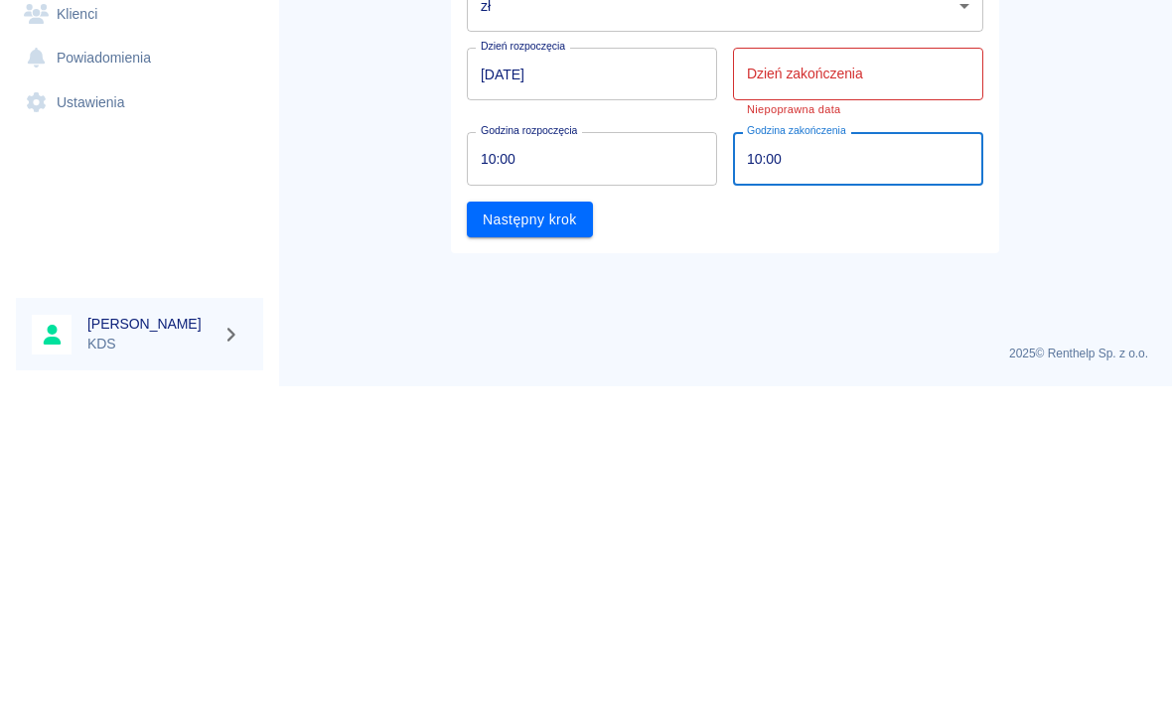
type input "10:00"
click at [579, 520] on button "Następny krok" at bounding box center [530, 538] width 126 height 37
click at [813, 366] on input "Dzień zakończenia" at bounding box center [858, 392] width 250 height 53
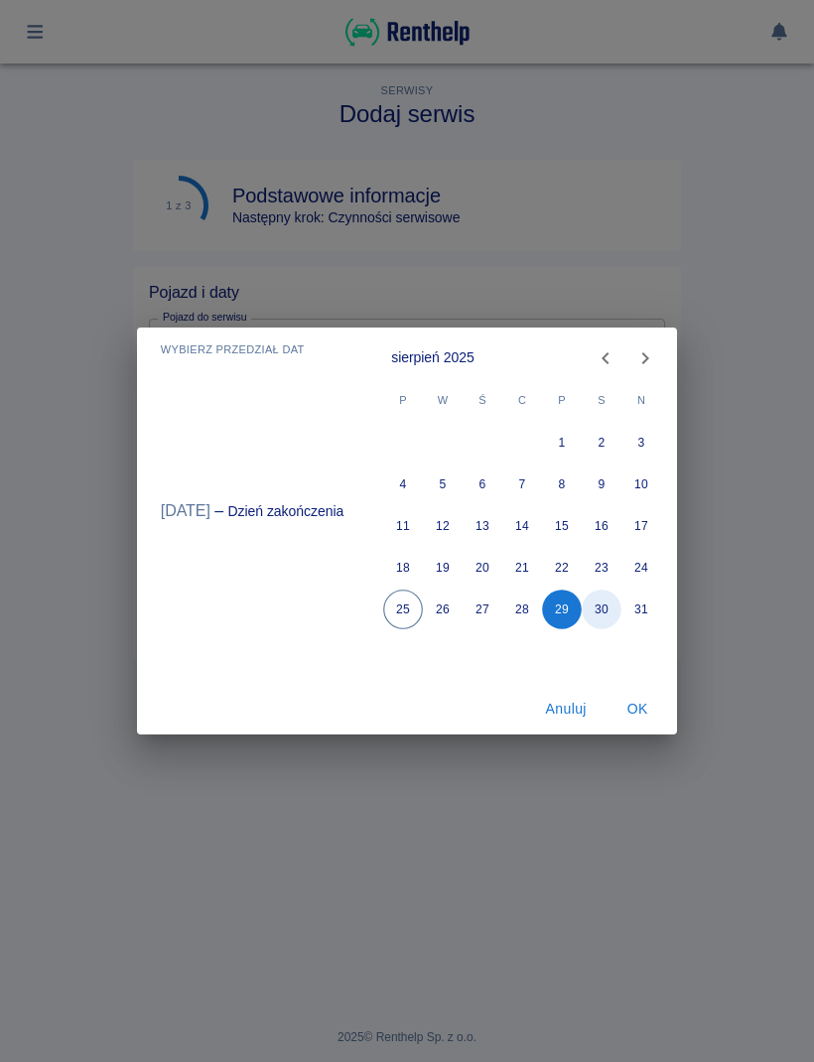
click at [585, 618] on button "30" at bounding box center [602, 610] width 40 height 40
type input "[DATE]"
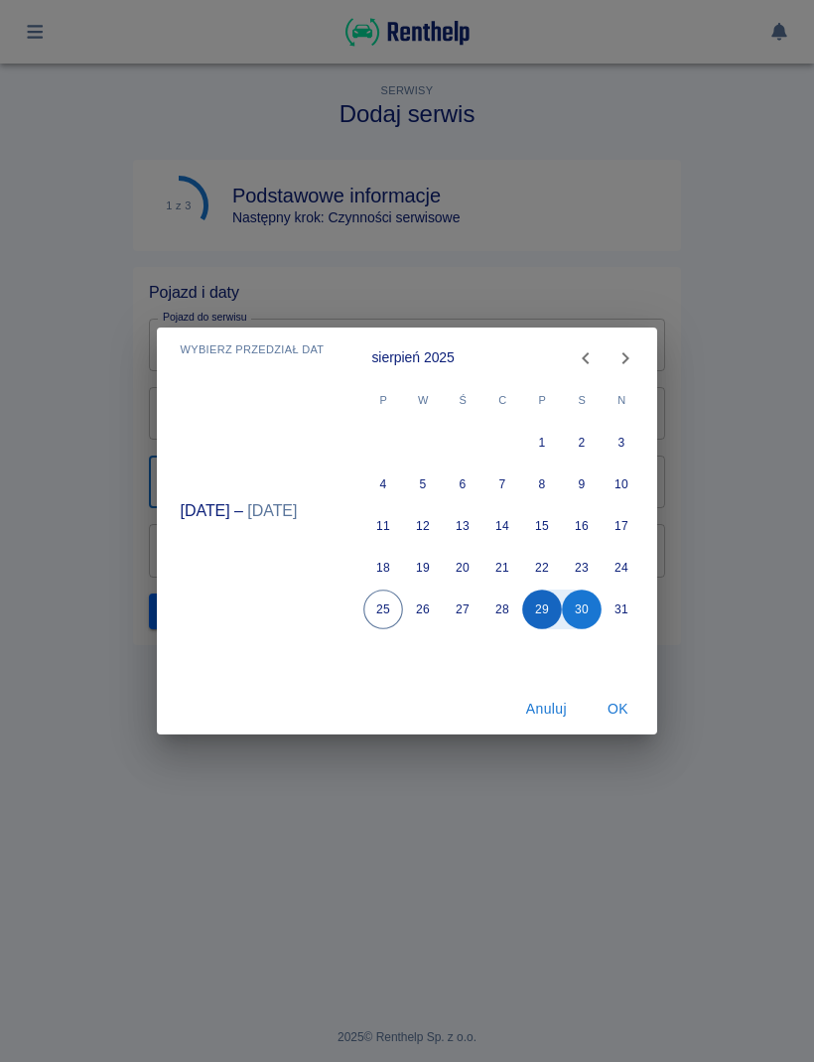
click at [553, 609] on button "29" at bounding box center [543, 610] width 40 height 40
click at [574, 608] on button "30" at bounding box center [583, 610] width 40 height 40
click at [585, 609] on button "30" at bounding box center [583, 610] width 40 height 40
click at [546, 611] on button "29" at bounding box center [543, 610] width 40 height 40
type input "[DATE]"
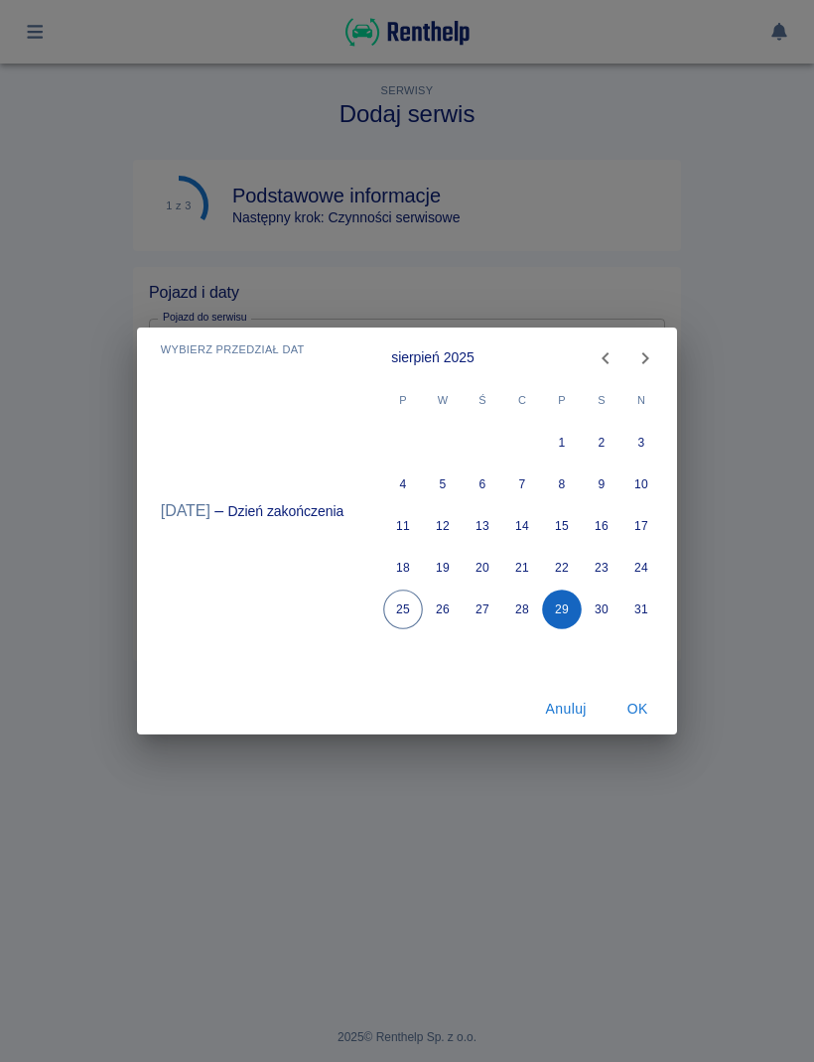
click at [562, 605] on button "29" at bounding box center [562, 610] width 40 height 40
type input "[DATE]"
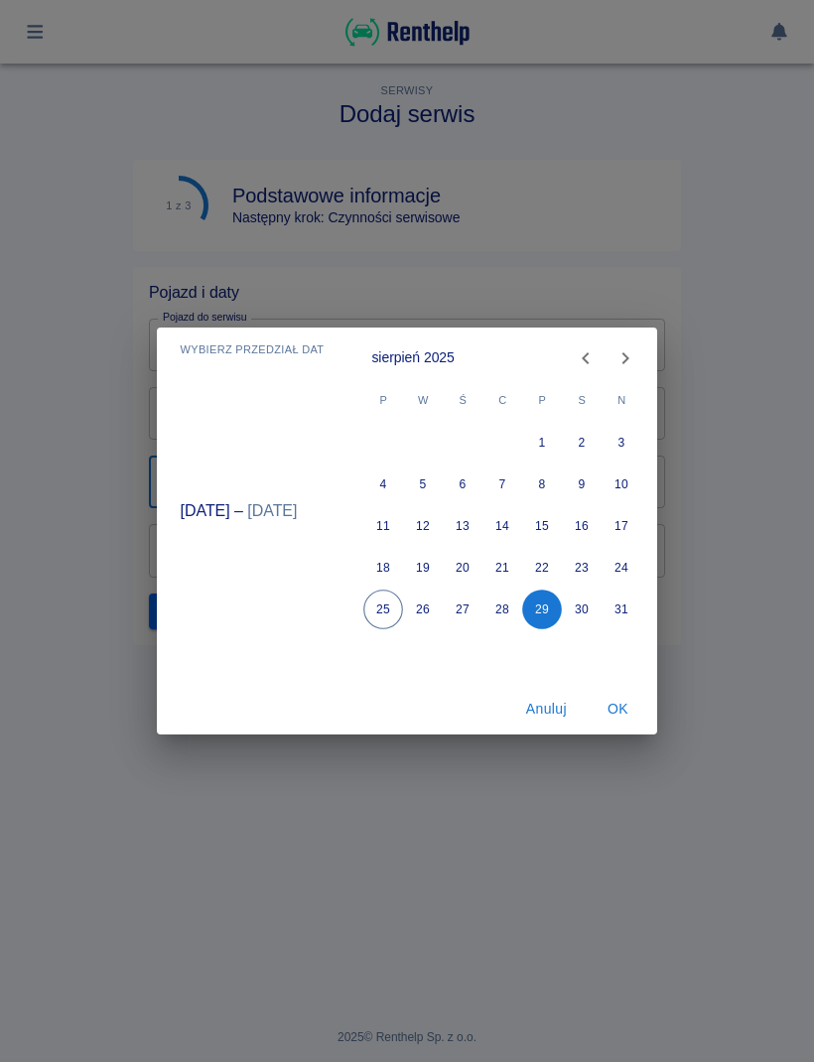
click at [623, 725] on button "OK" at bounding box center [618, 709] width 64 height 37
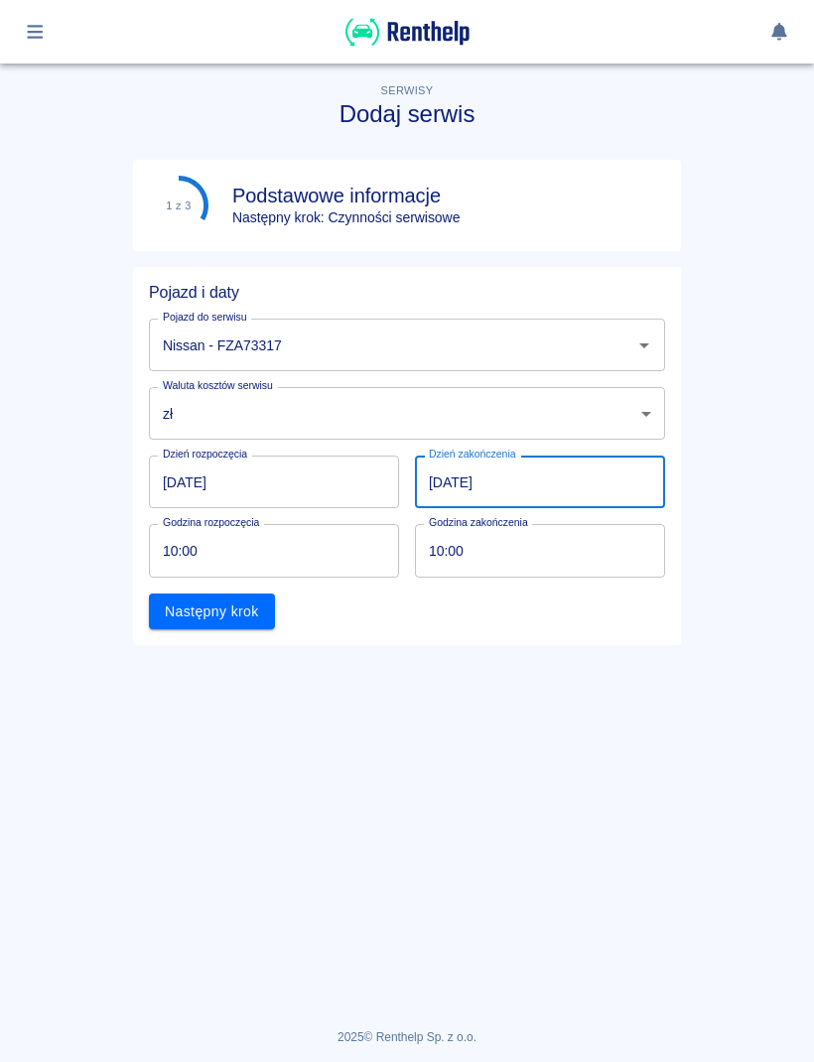
click at [247, 620] on button "Następny krok" at bounding box center [212, 612] width 126 height 37
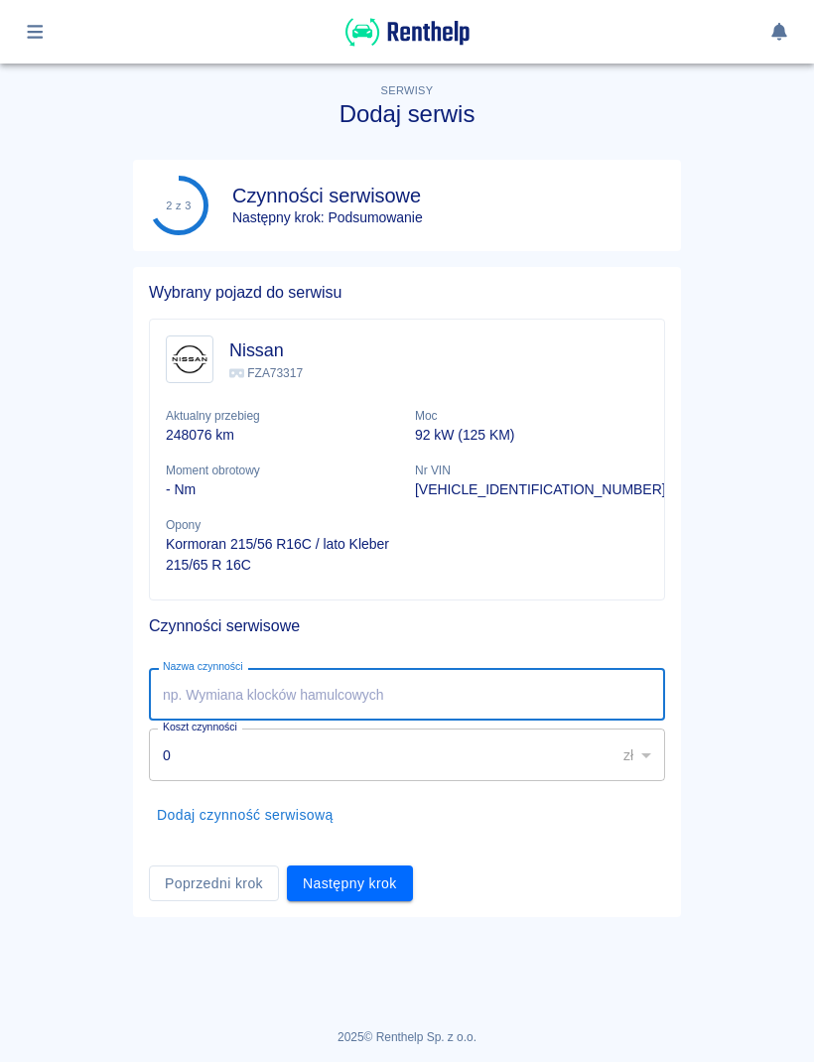
click at [236, 701] on input "Nazwa czynności" at bounding box center [407, 694] width 516 height 53
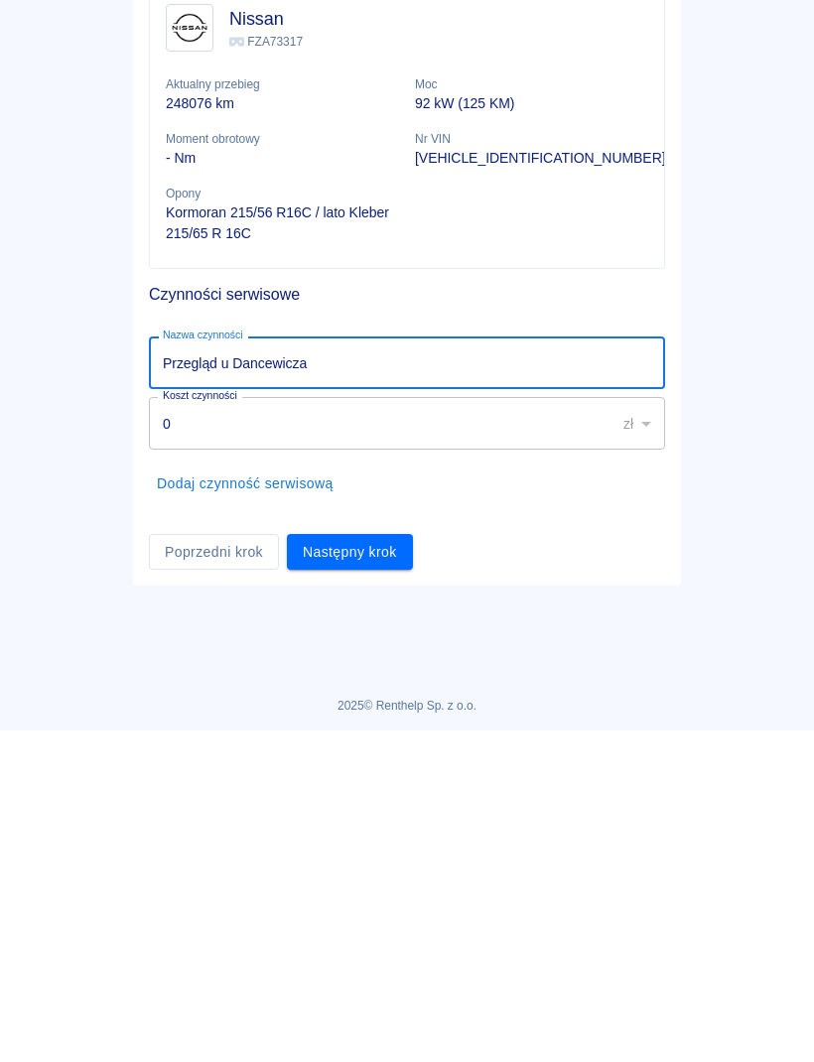
type input "Przegląd u Dancewicza"
click at [385, 866] on button "Następny krok" at bounding box center [350, 884] width 126 height 37
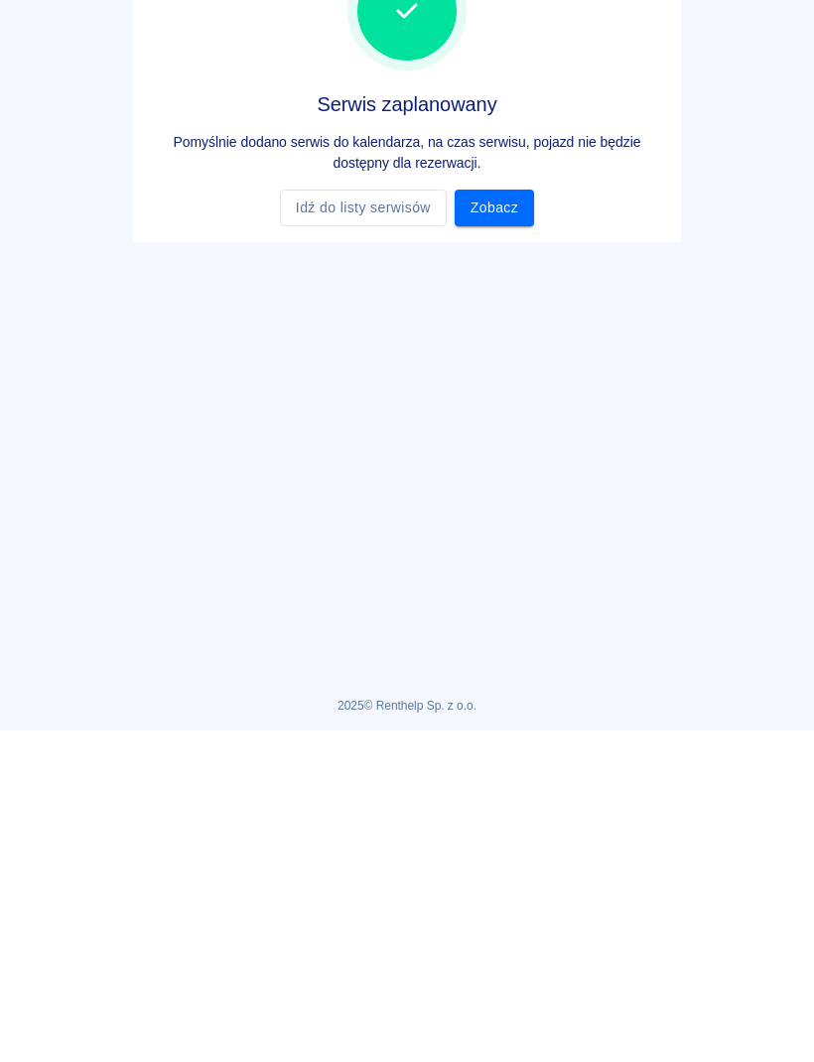
click at [499, 521] on link "Zobacz" at bounding box center [494, 539] width 79 height 37
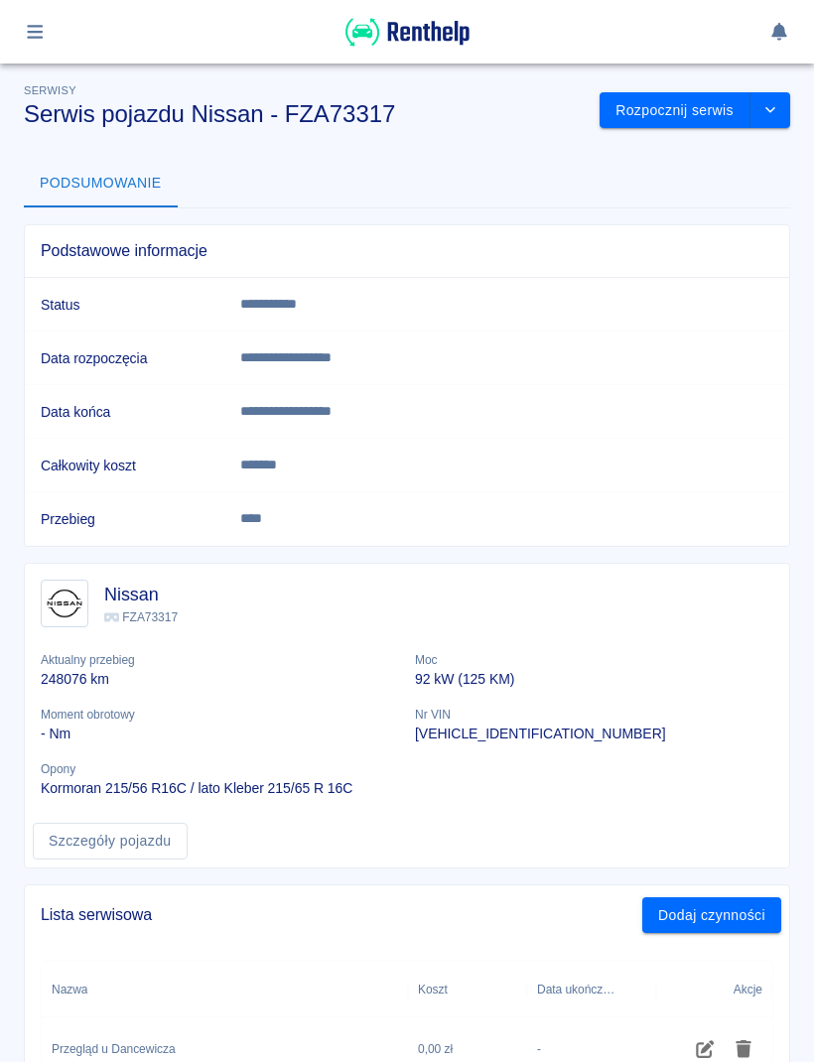
click at [51, 35] on button "button" at bounding box center [35, 32] width 39 height 34
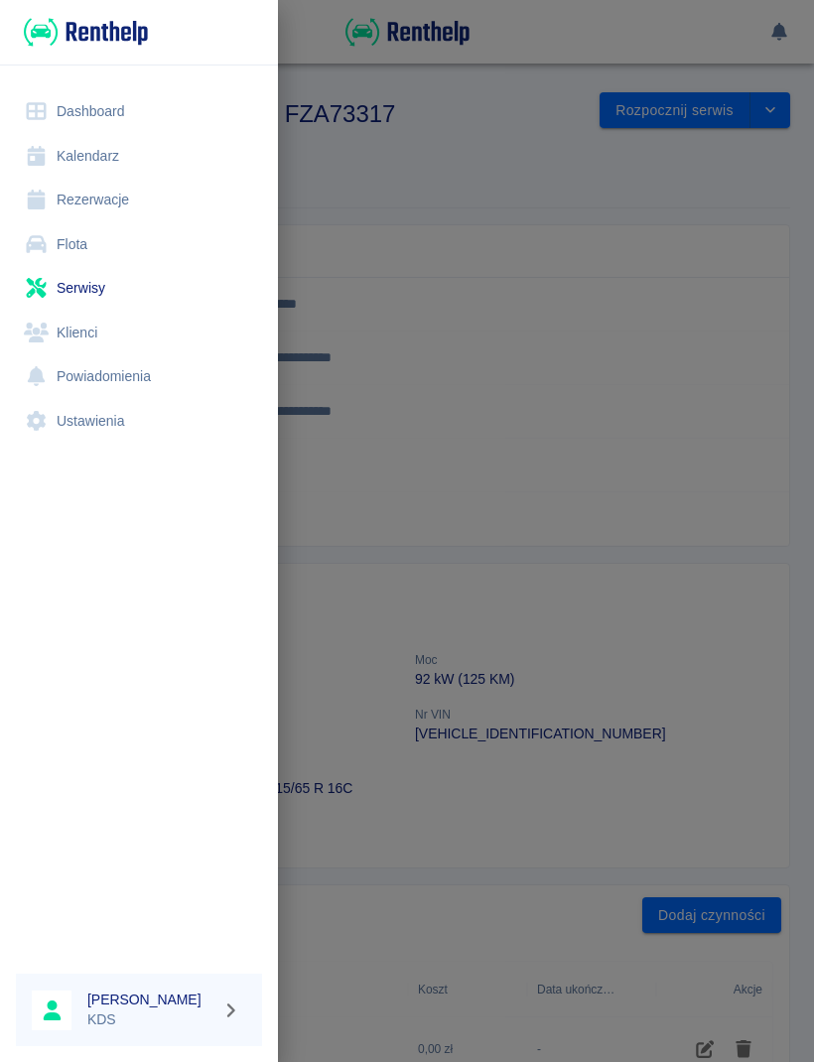
click at [112, 158] on link "Kalendarz" at bounding box center [139, 156] width 246 height 45
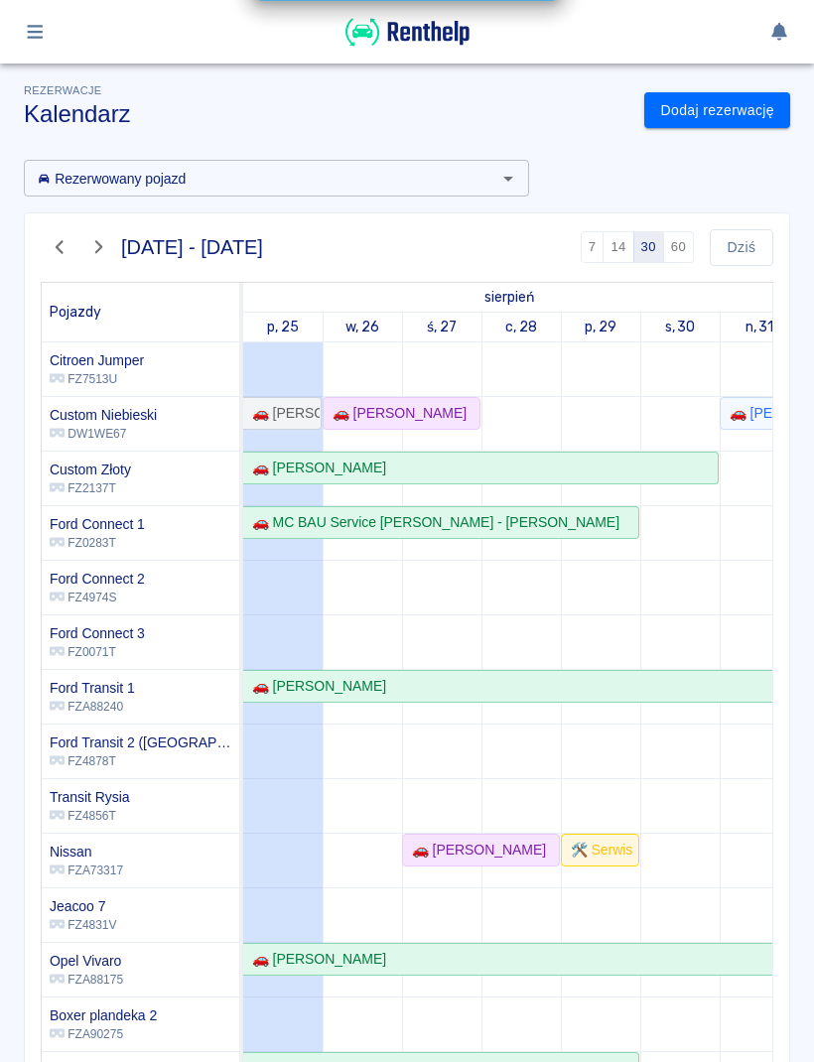
click at [45, 40] on icon "button" at bounding box center [35, 32] width 23 height 18
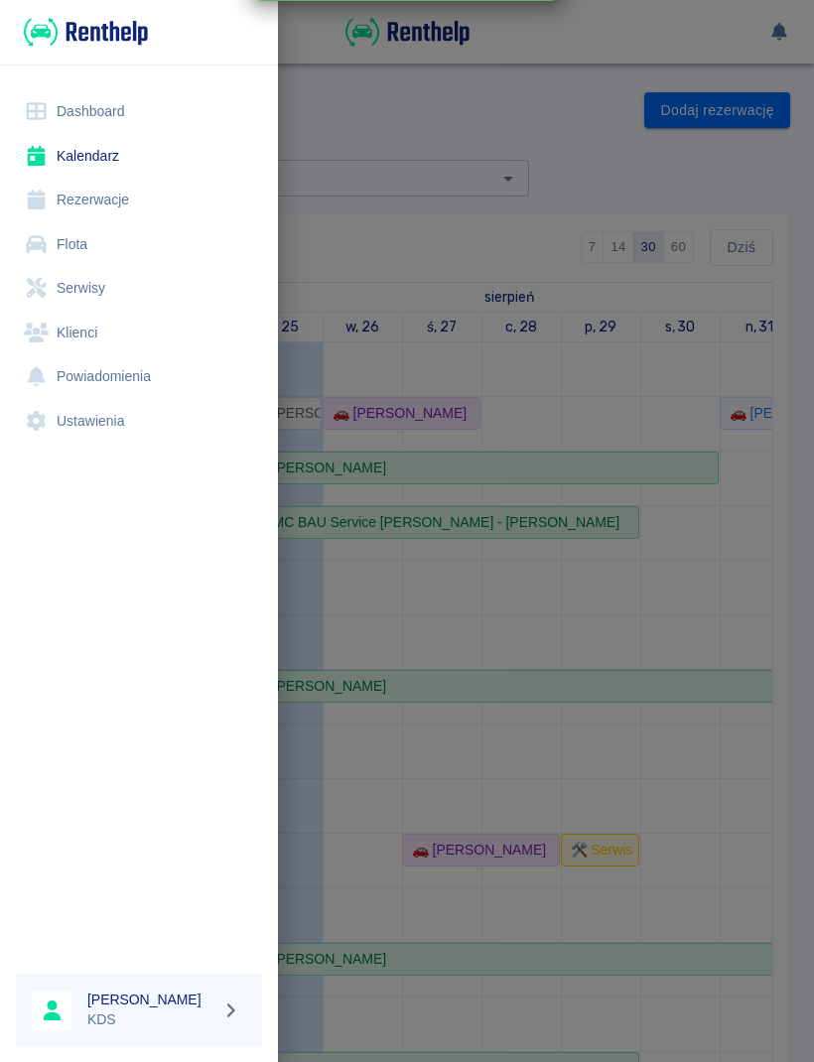
click at [97, 327] on link "Klienci" at bounding box center [139, 333] width 246 height 45
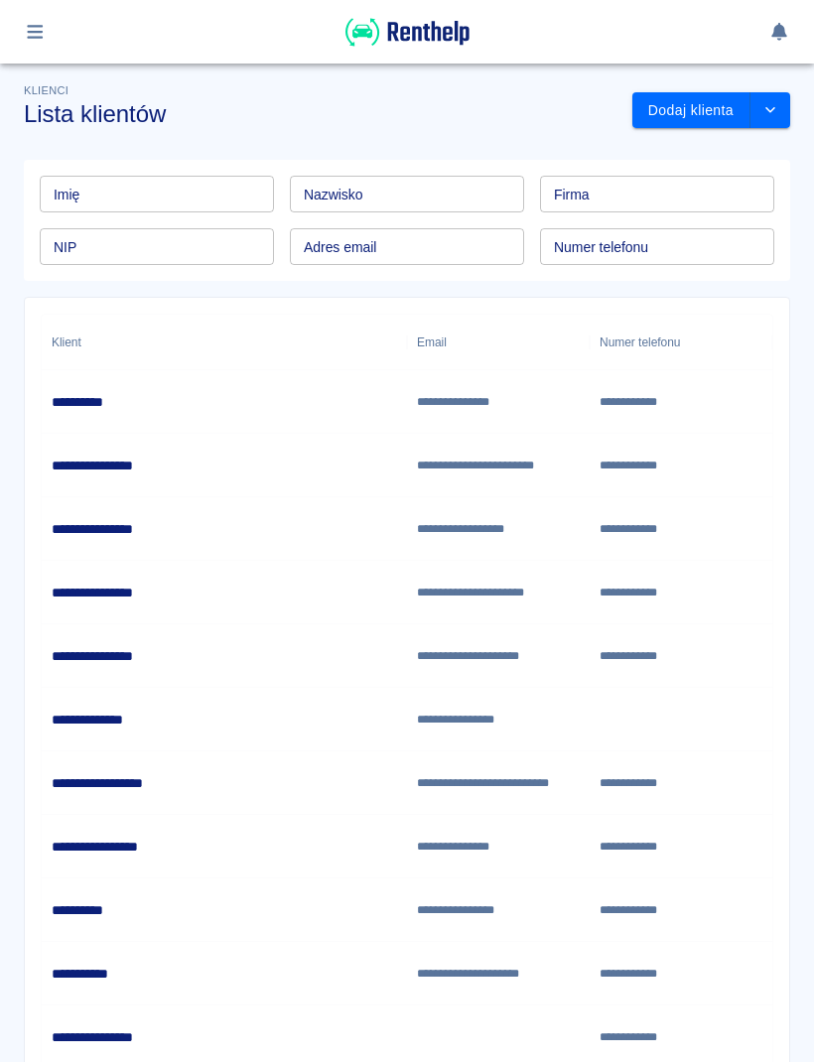
click at [475, 205] on input "Nazwisko" at bounding box center [407, 194] width 234 height 37
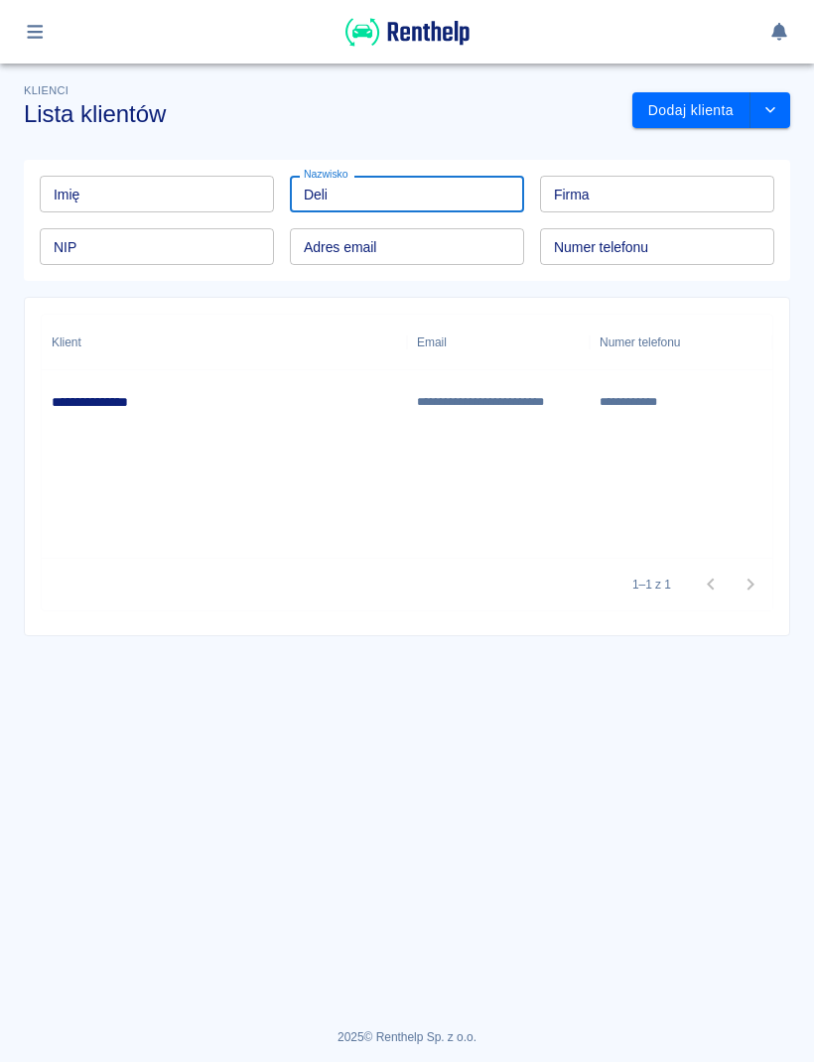
type input "Deli"
click at [515, 393] on div "**********" at bounding box center [496, 402] width 158 height 18
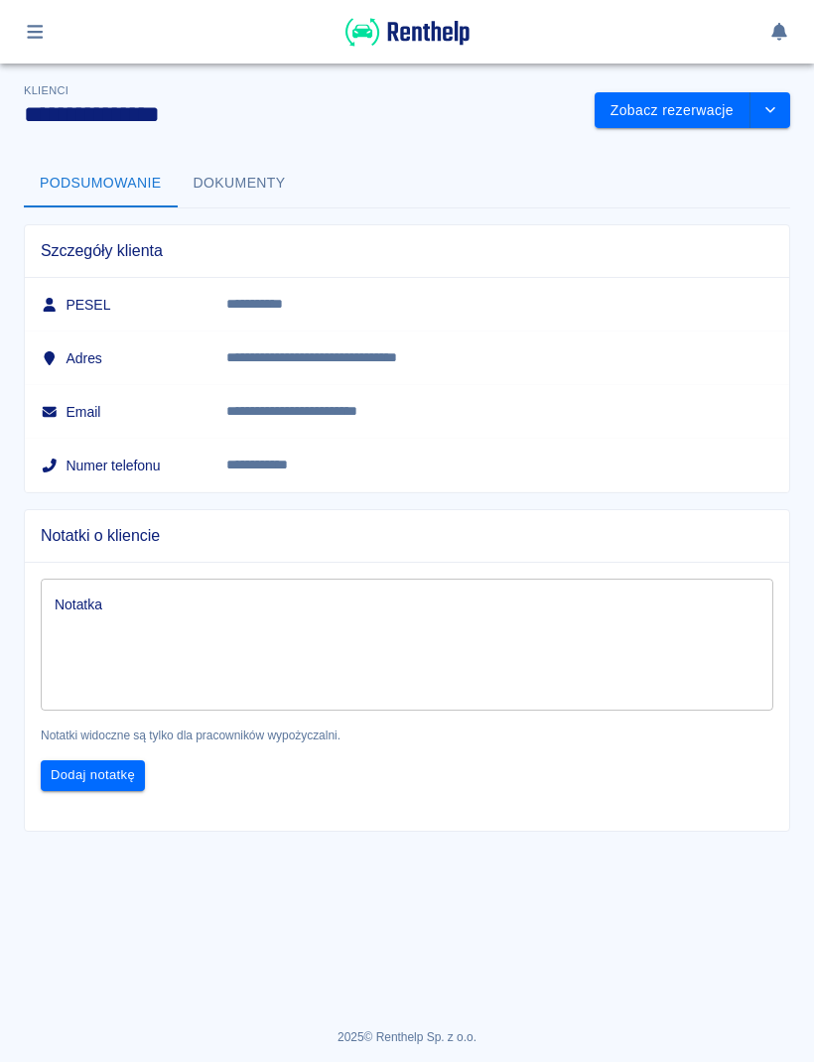
click at [252, 179] on button "Dokumenty" at bounding box center [240, 184] width 124 height 48
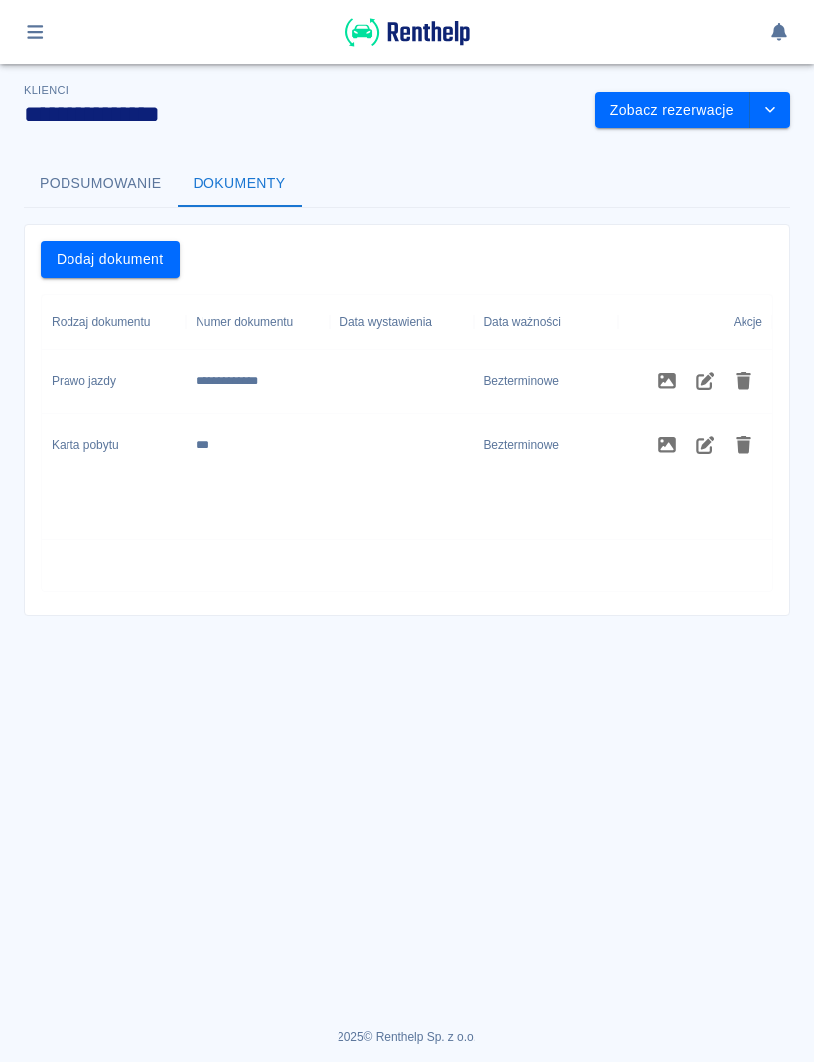
click at [124, 186] on button "Podsumowanie" at bounding box center [101, 184] width 154 height 48
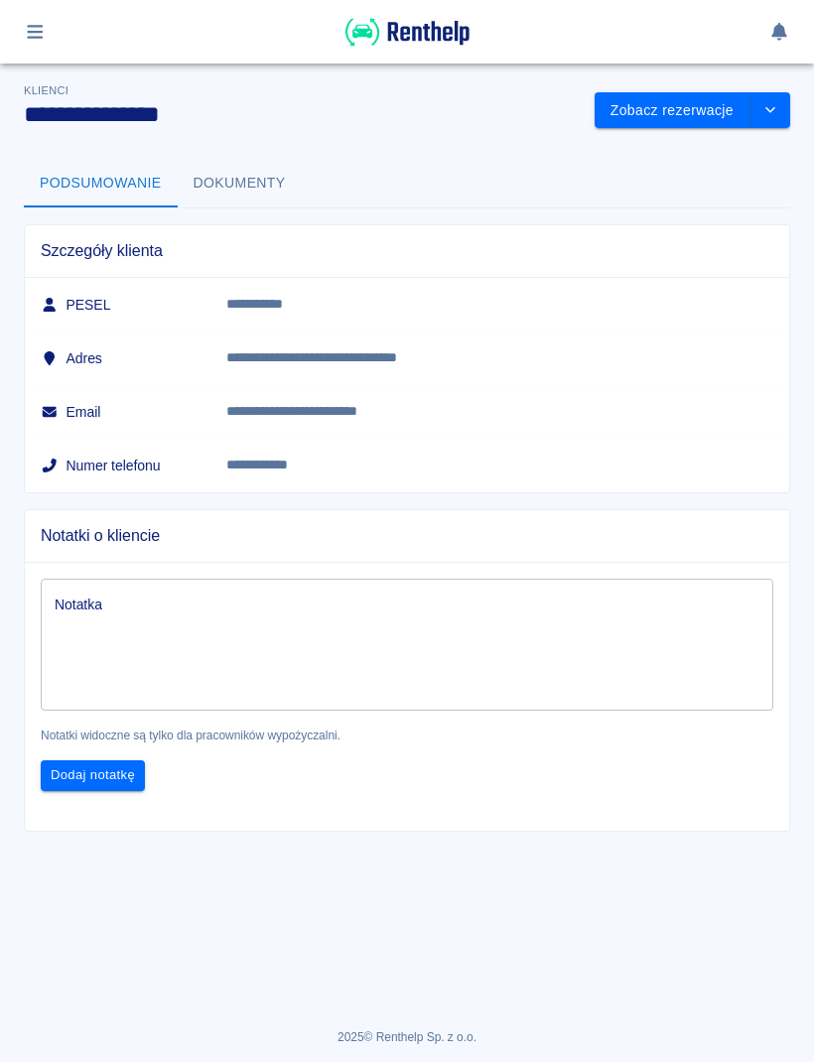
click at [685, 111] on button "Zobacz rezerwacje" at bounding box center [673, 110] width 156 height 37
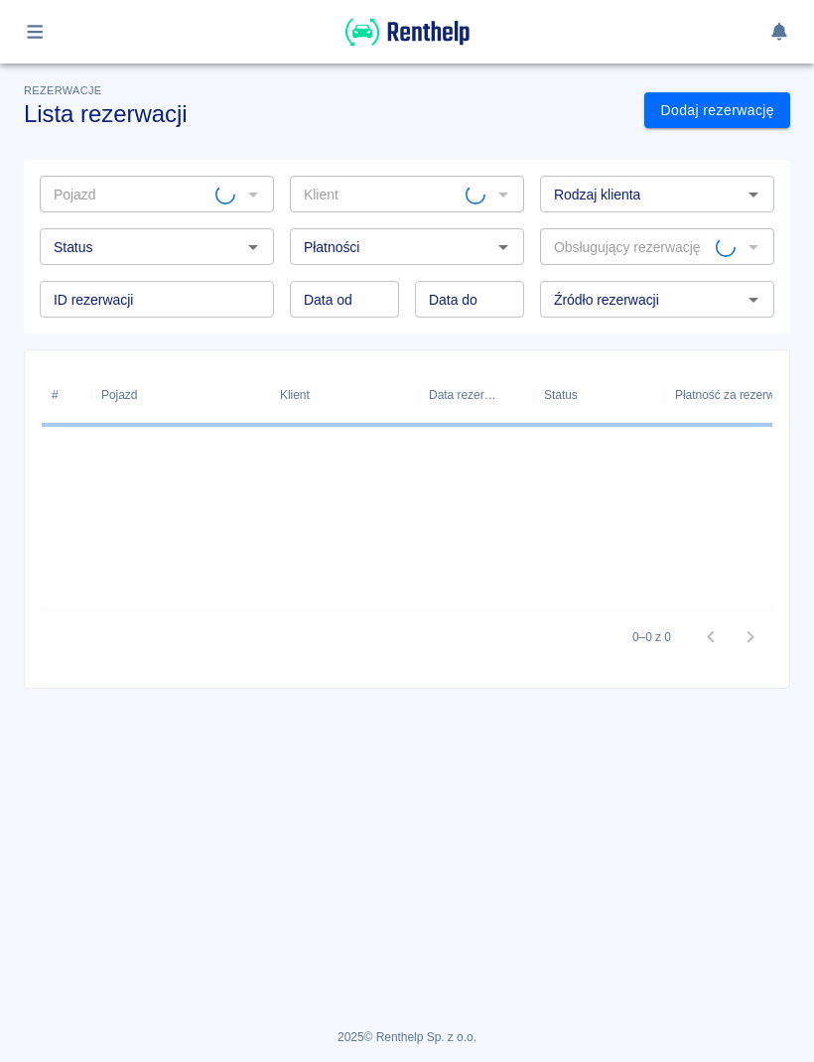
type input "[PERSON_NAME] ([PHONE_NUMBER])"
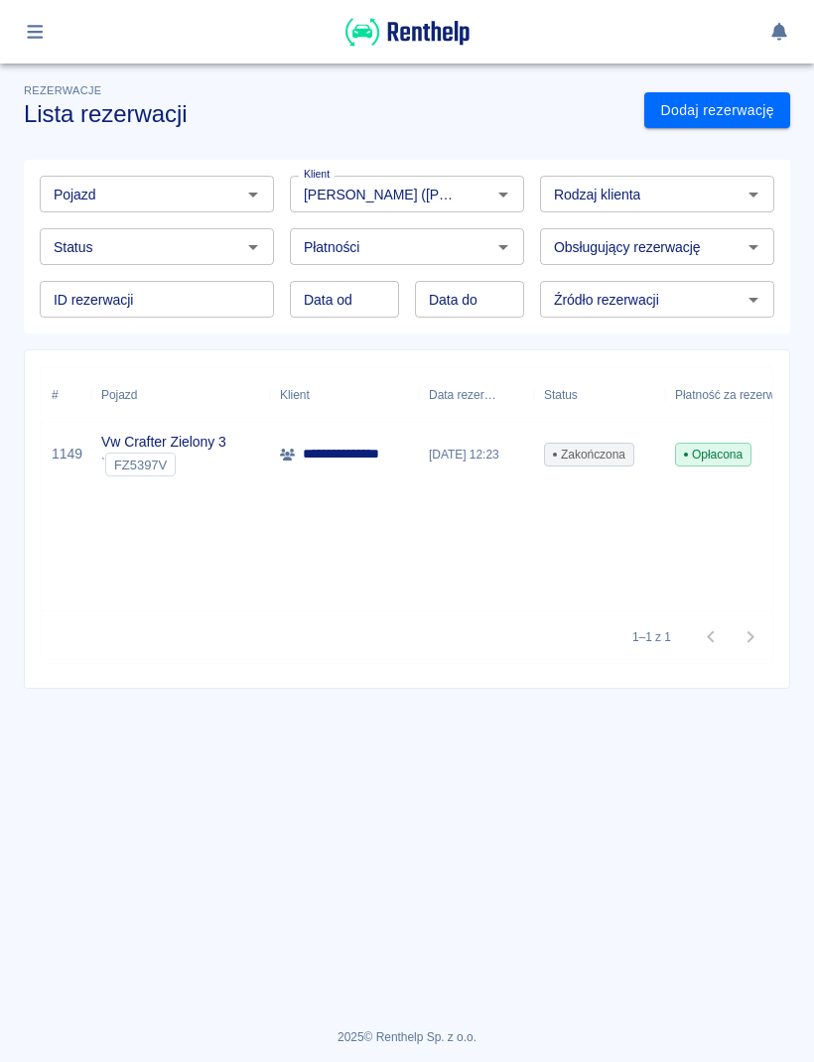
click at [425, 453] on div "[DATE] 12:23" at bounding box center [476, 455] width 115 height 64
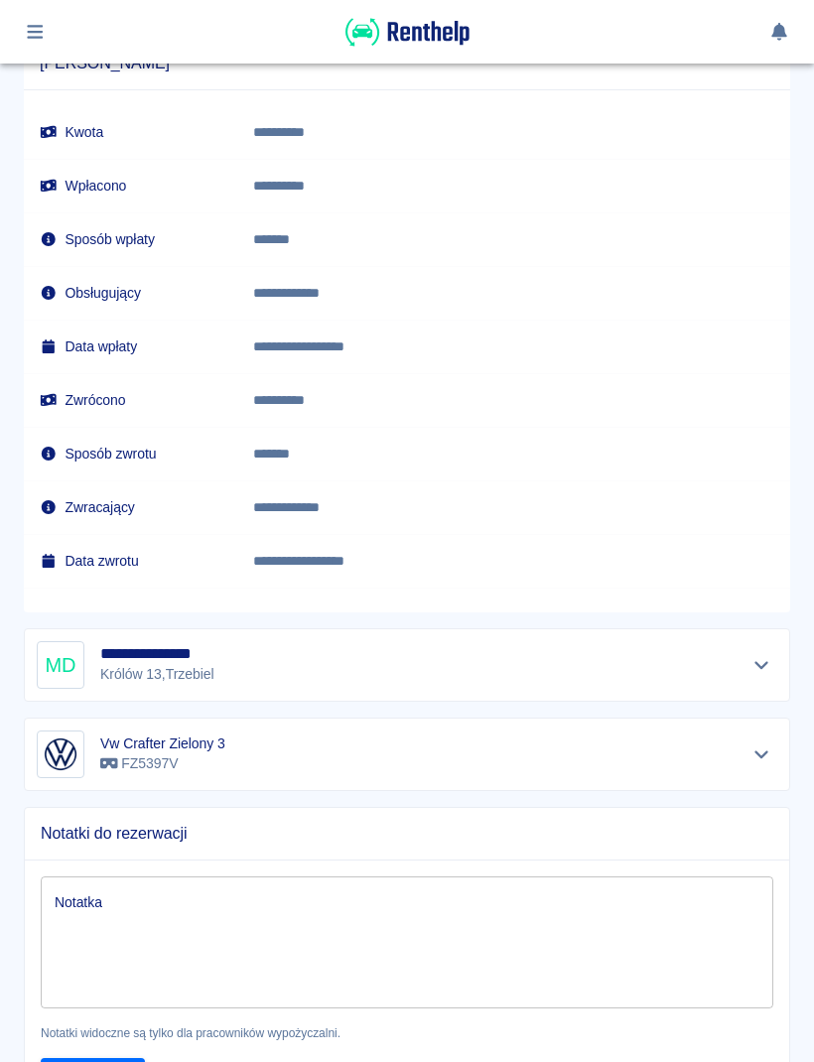
scroll to position [1641, 0]
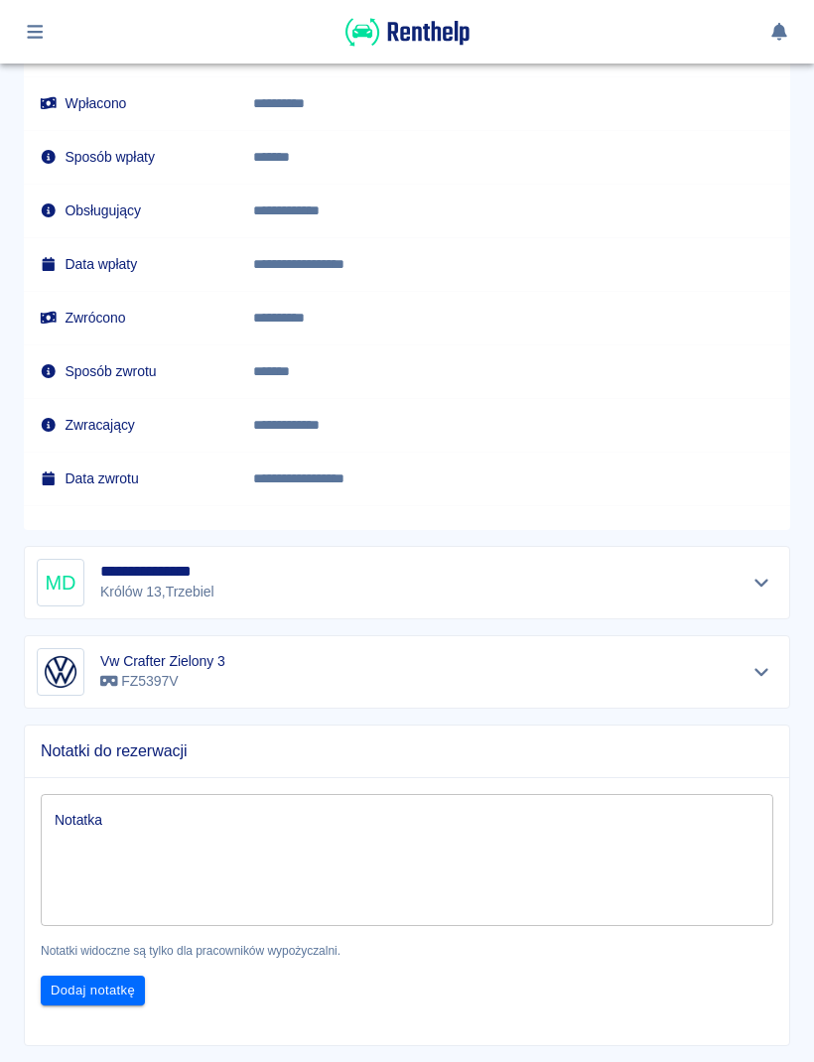
click at [758, 584] on icon "Pokaż szczegóły" at bounding box center [762, 583] width 23 height 18
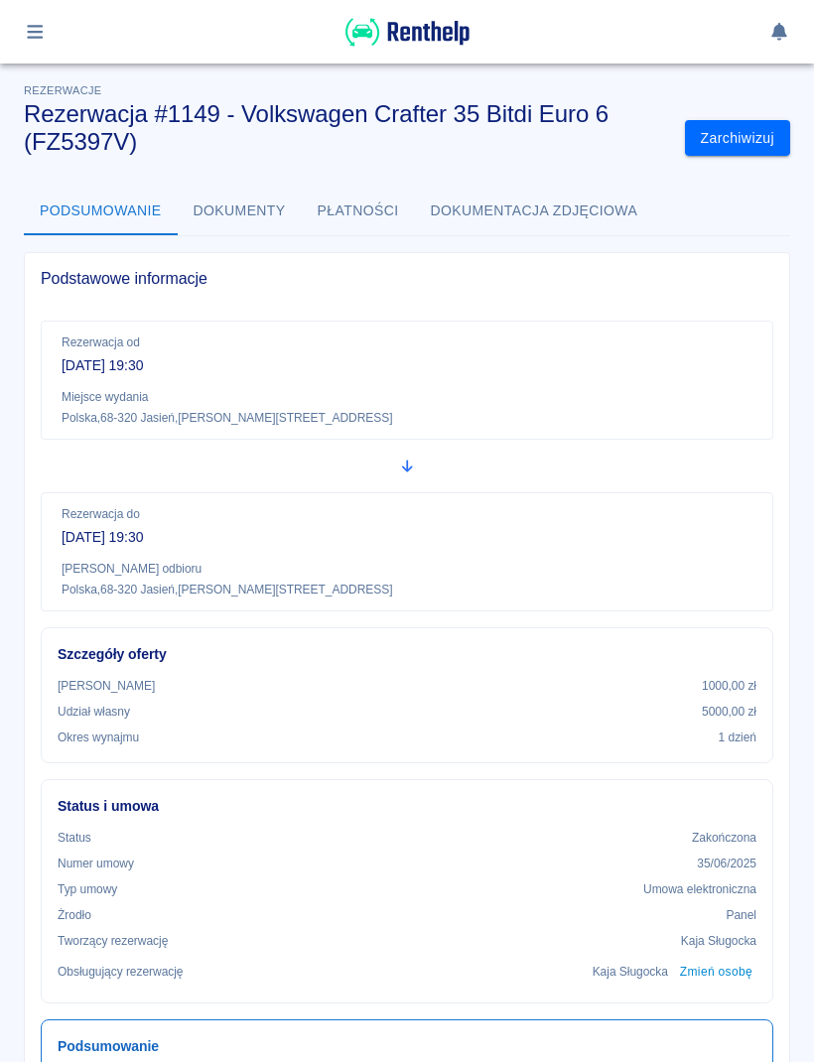
scroll to position [0, 0]
click at [28, 46] on button "button" at bounding box center [35, 32] width 39 height 34
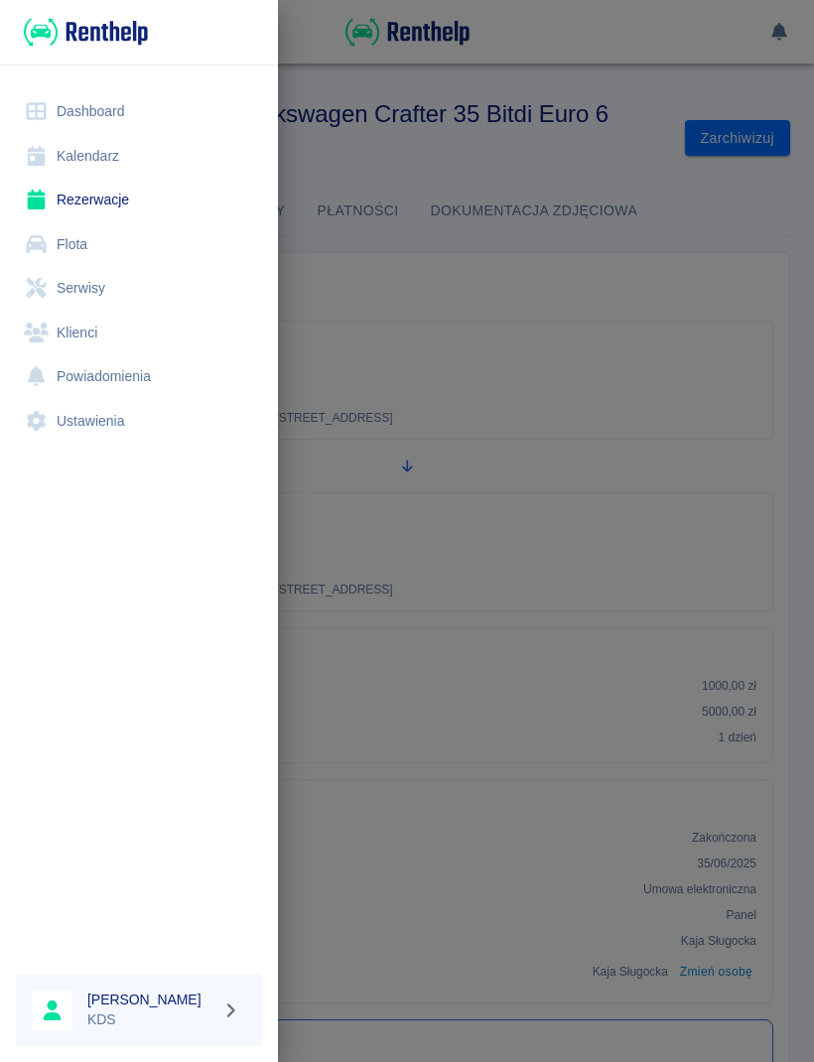
click at [82, 156] on link "Kalendarz" at bounding box center [139, 156] width 246 height 45
